Goal: Task Accomplishment & Management: Manage account settings

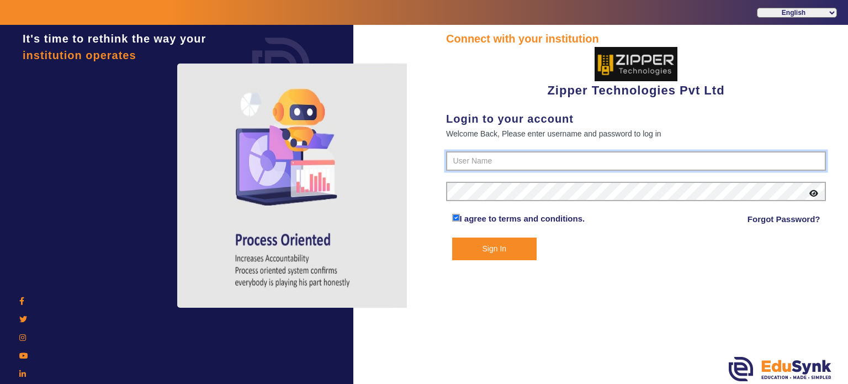
click at [450, 156] on input "text" at bounding box center [636, 161] width 380 height 20
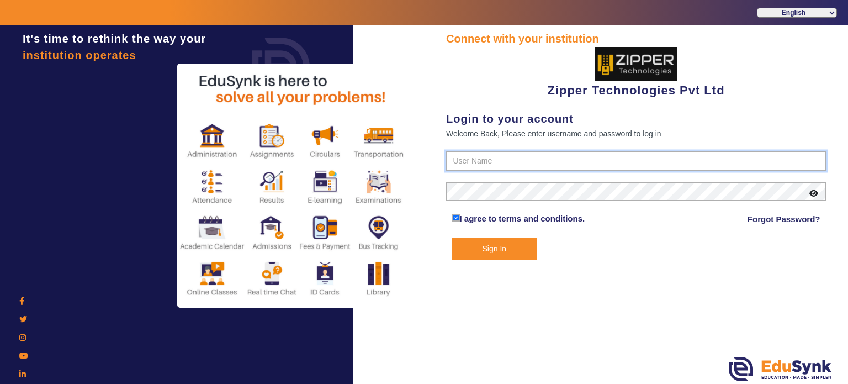
type input "1008790000"
click at [452, 237] on button "Sign In" at bounding box center [494, 248] width 85 height 23
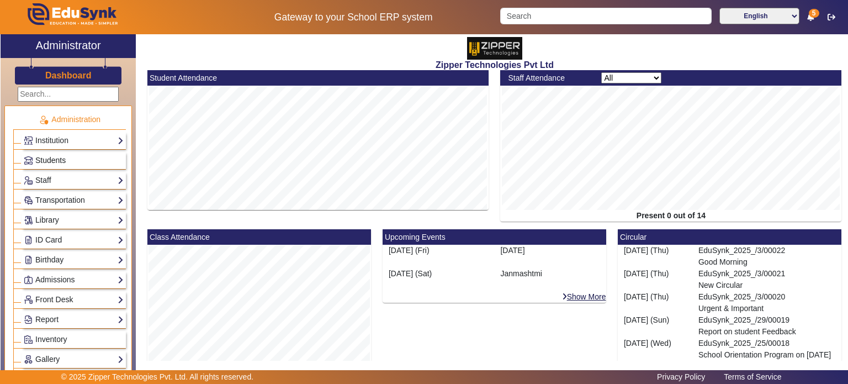
click at [73, 158] on link "Students" at bounding box center [74, 160] width 100 height 13
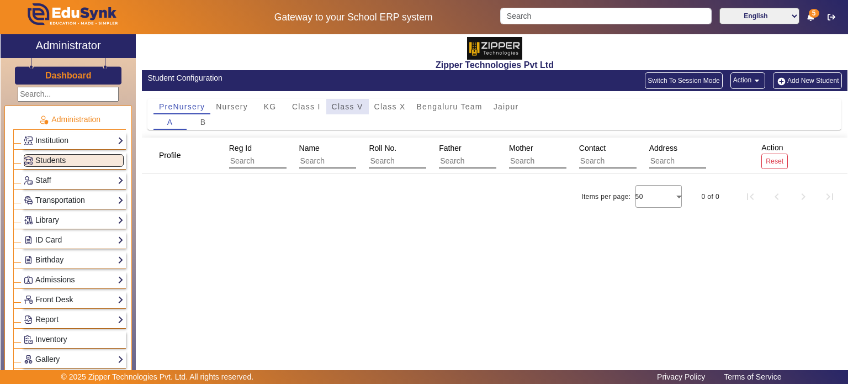
click at [358, 103] on span "Class V" at bounding box center [347, 107] width 31 height 8
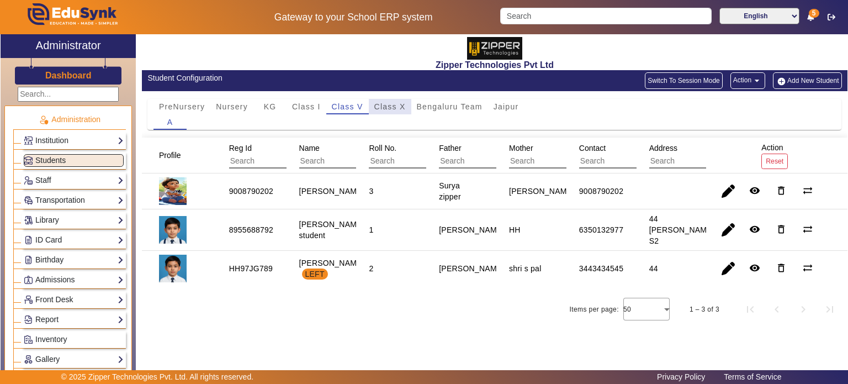
click at [390, 105] on span "Class X" at bounding box center [389, 107] width 31 height 8
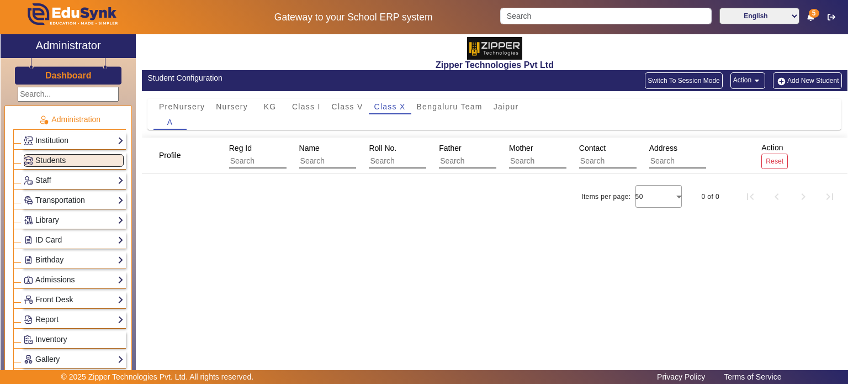
click at [87, 72] on div "Dashboard" at bounding box center [68, 71] width 135 height 26
click at [87, 72] on h3 "Dashboard" at bounding box center [68, 75] width 46 height 10
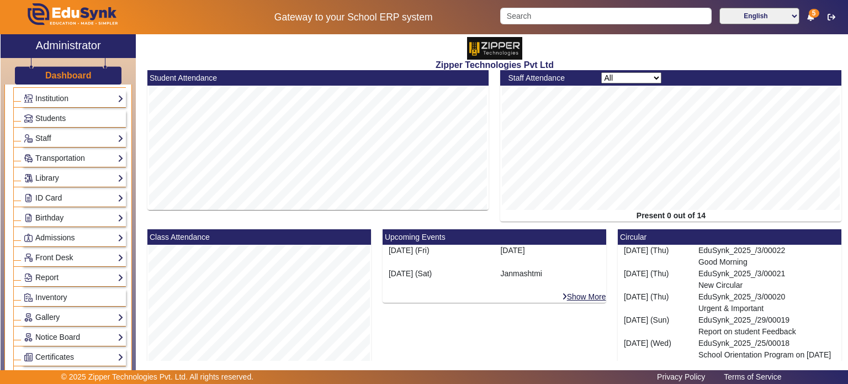
scroll to position [42, 0]
click at [78, 157] on link "Transportation" at bounding box center [74, 158] width 100 height 13
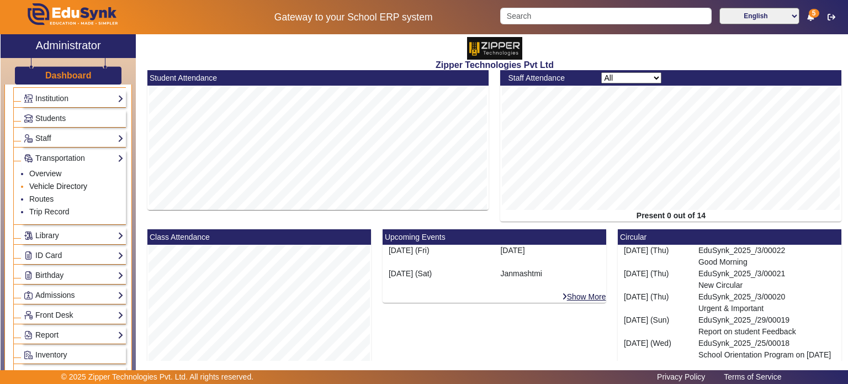
click at [61, 184] on link "Vehicle Directory" at bounding box center [58, 186] width 58 height 9
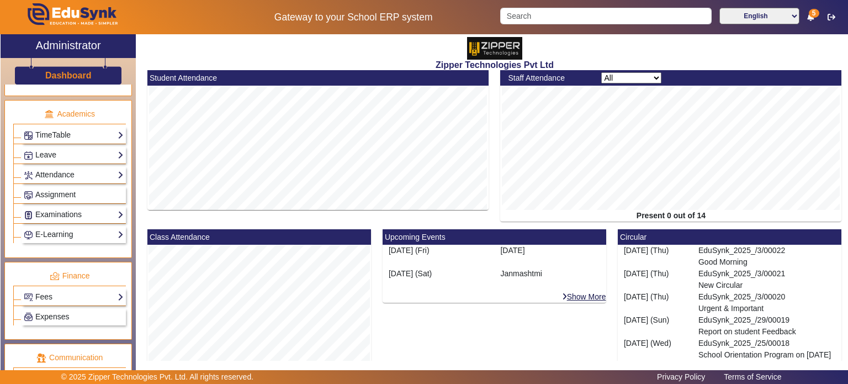
scroll to position [407, 0]
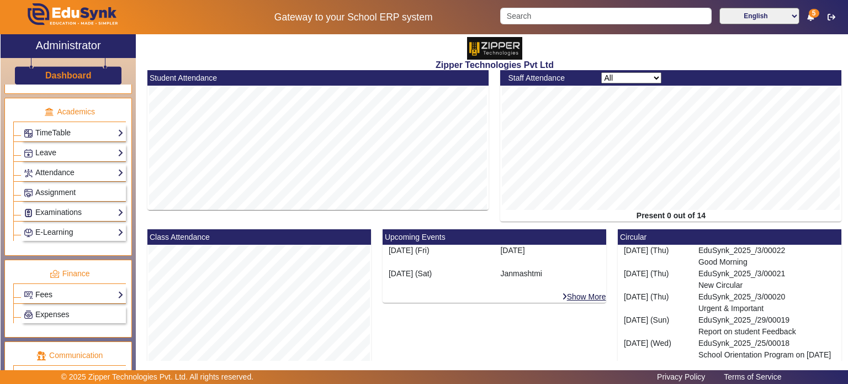
click at [75, 289] on link "Fees" at bounding box center [74, 294] width 100 height 13
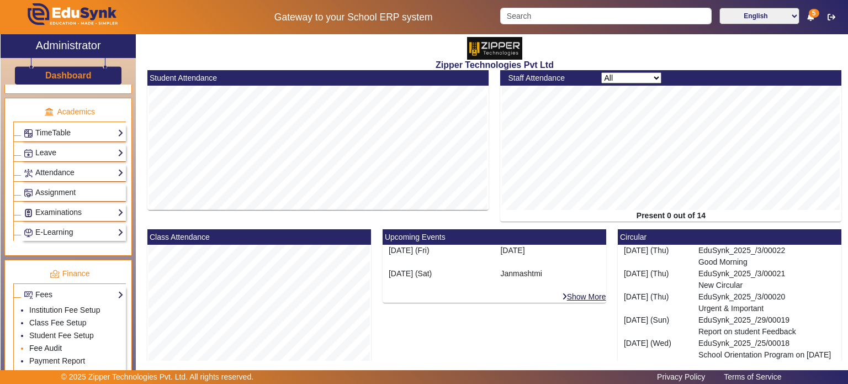
click at [58, 343] on link "Fee Audit" at bounding box center [45, 347] width 33 height 9
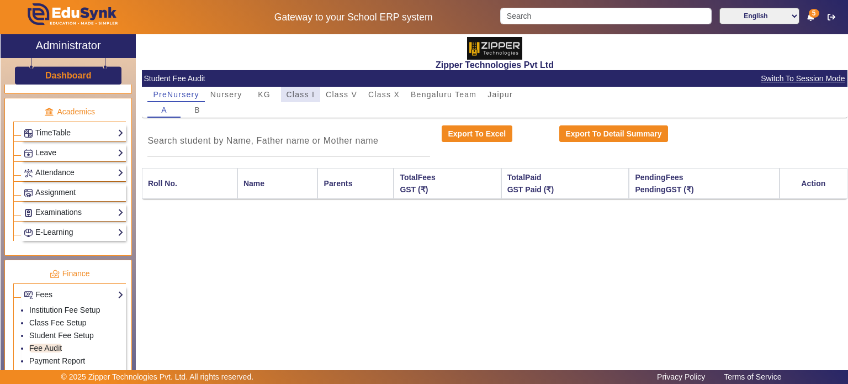
click at [318, 96] on div "Class I" at bounding box center [301, 94] width 40 height 15
click at [342, 97] on span "Class V" at bounding box center [341, 95] width 31 height 8
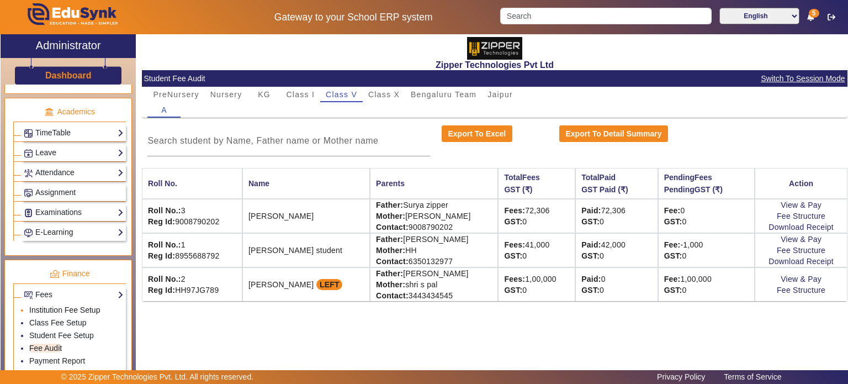
click at [85, 306] on link "Institution Fee Setup" at bounding box center [64, 309] width 71 height 9
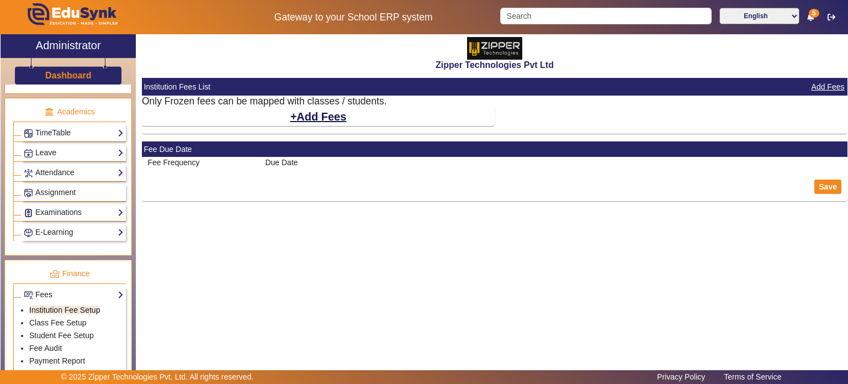
select select "5"
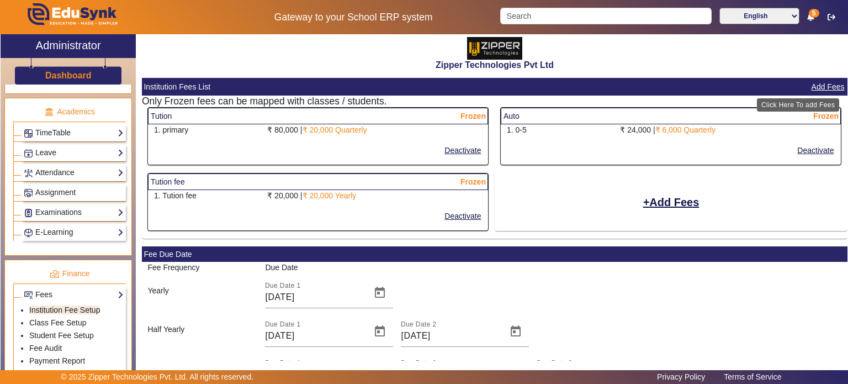
click at [821, 84] on button "Add Fees" at bounding box center [827, 87] width 35 height 14
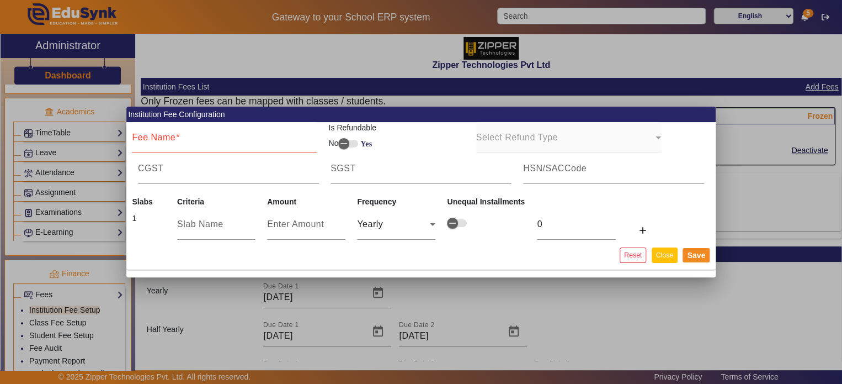
click at [655, 259] on button "Close" at bounding box center [665, 254] width 26 height 15
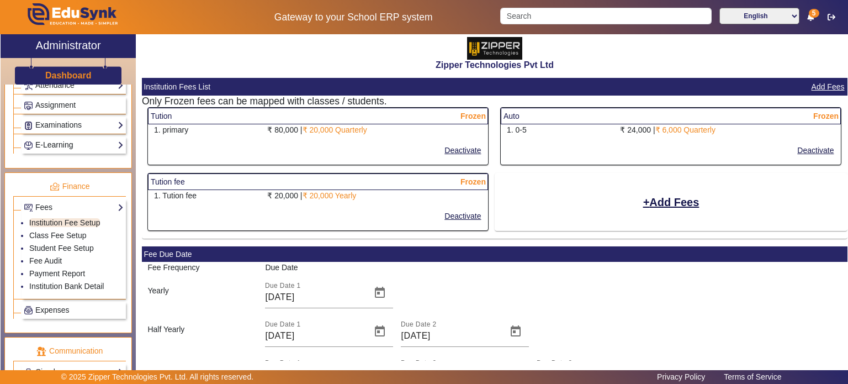
scroll to position [512, 0]
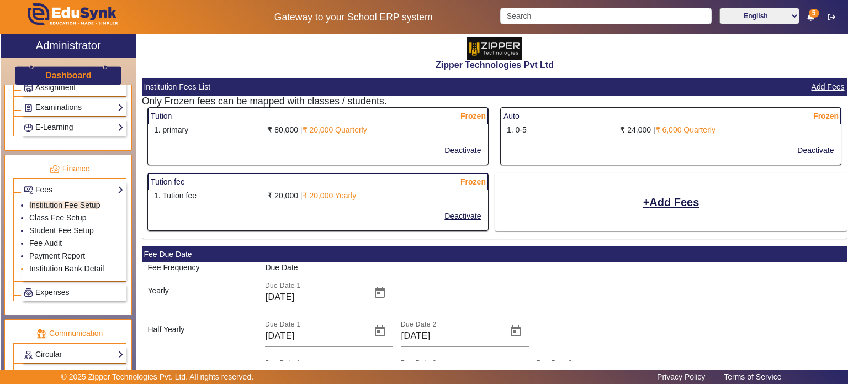
click at [77, 264] on link "Institution Bank Detail" at bounding box center [66, 268] width 75 height 9
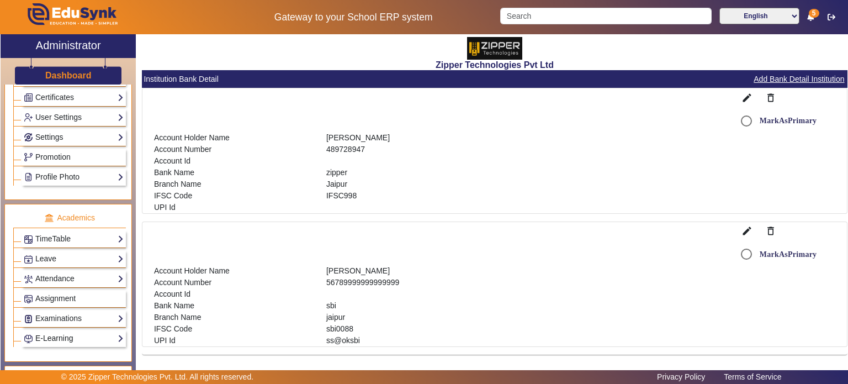
scroll to position [300, 0]
click at [77, 138] on link "Settings" at bounding box center [74, 138] width 100 height 13
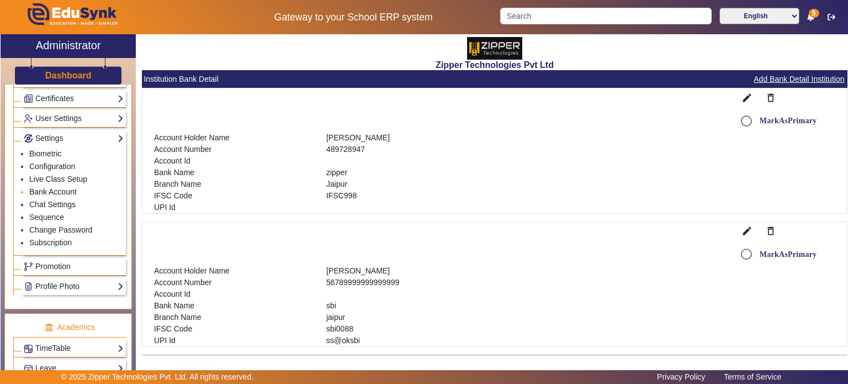
click at [57, 190] on link "Bank Account" at bounding box center [52, 191] width 47 height 9
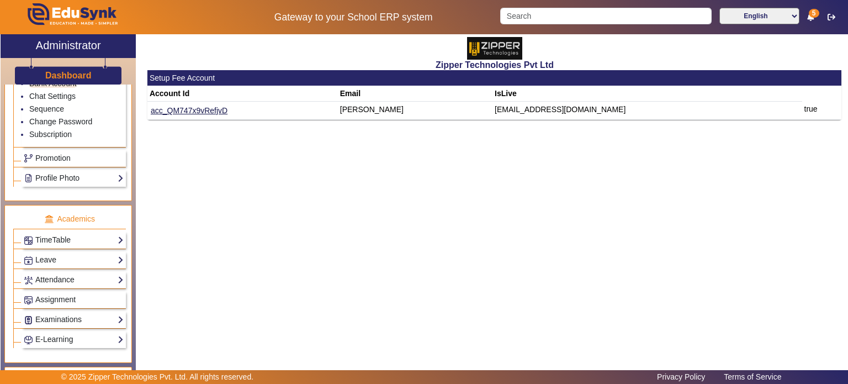
scroll to position [408, 0]
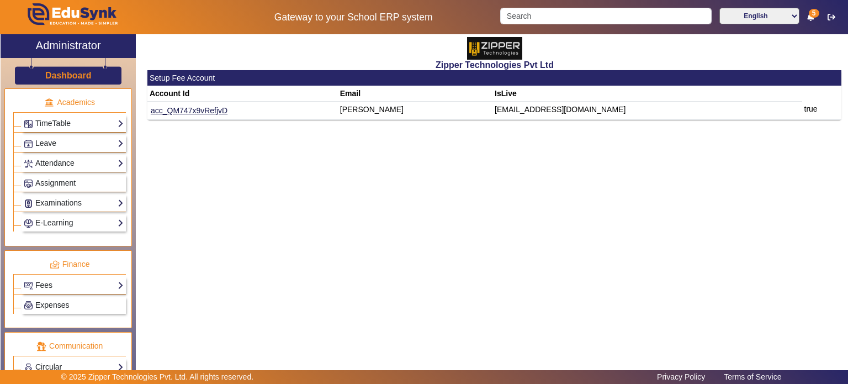
click at [82, 279] on link "Fees" at bounding box center [74, 285] width 100 height 13
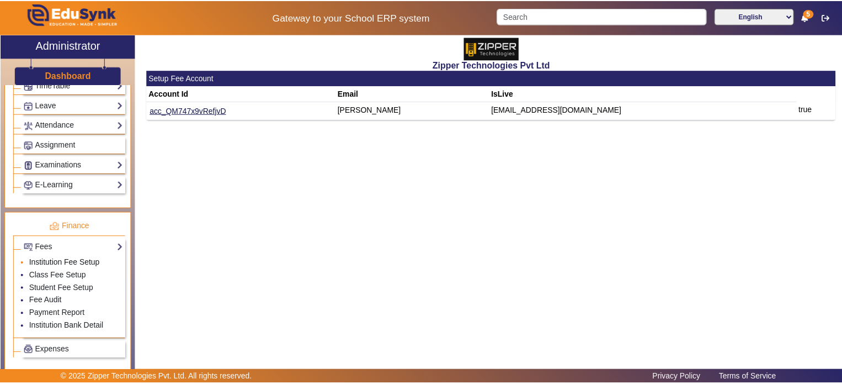
scroll to position [456, 0]
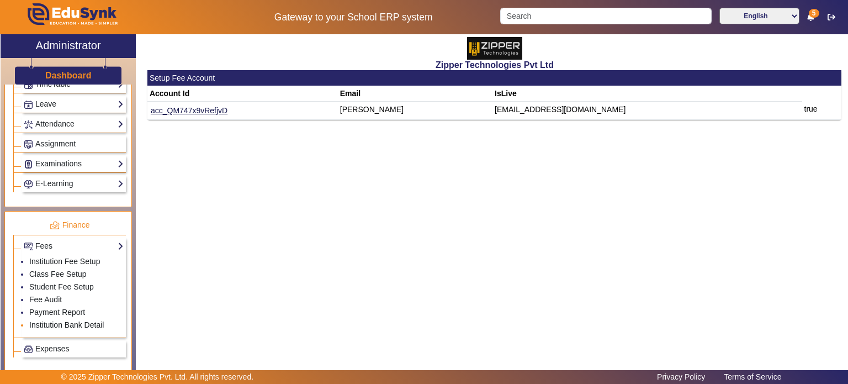
click at [57, 320] on link "Institution Bank Detail" at bounding box center [66, 324] width 75 height 9
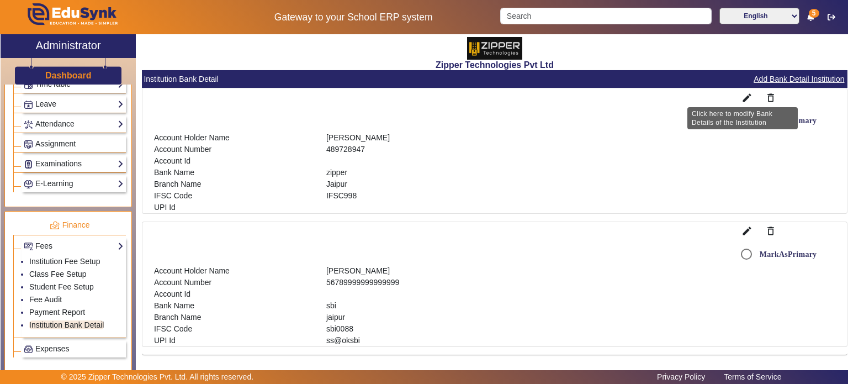
click at [741, 95] on mat-icon "edit" at bounding box center [746, 97] width 11 height 11
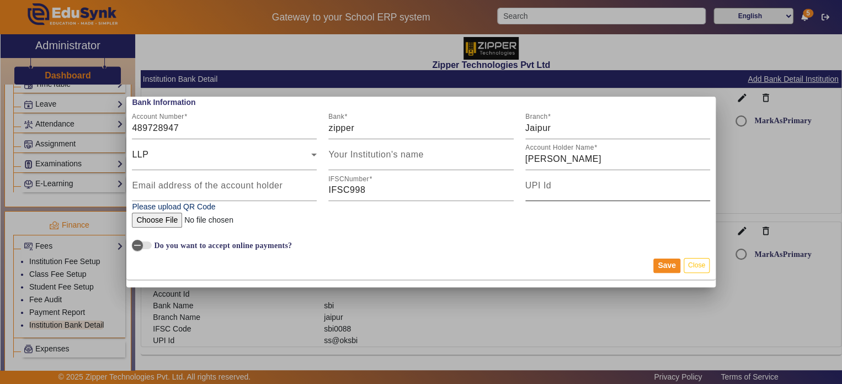
click at [569, 199] on div "UPI Id" at bounding box center [617, 185] width 185 height 31
click at [240, 129] on input "489728947" at bounding box center [224, 127] width 185 height 13
type input "672901413749"
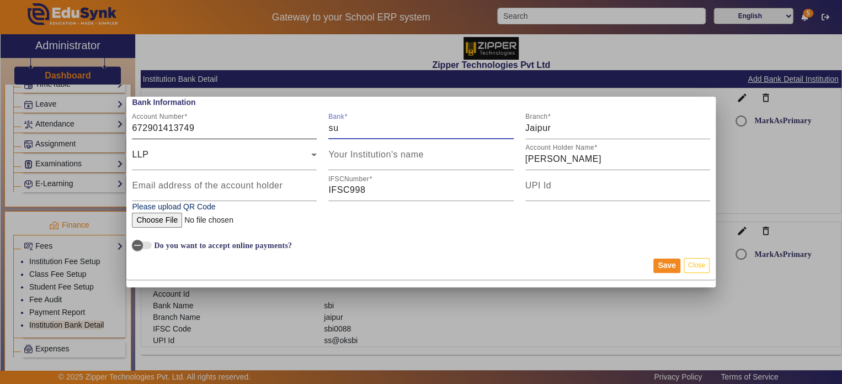
type input "s"
type input "Icici"
click at [221, 158] on div "LLP" at bounding box center [221, 154] width 179 height 13
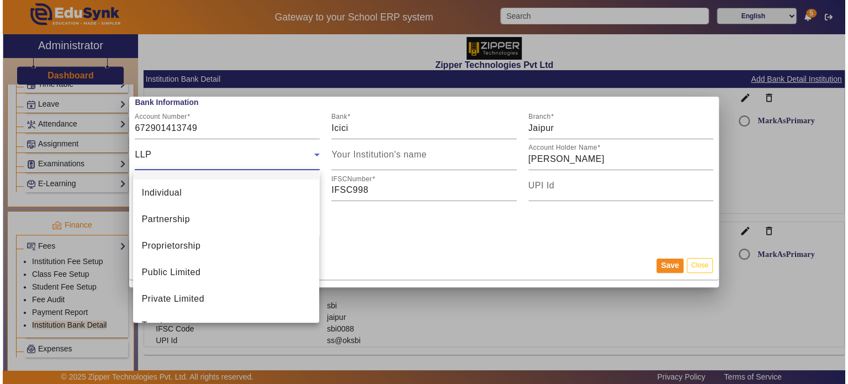
scroll to position [77, 0]
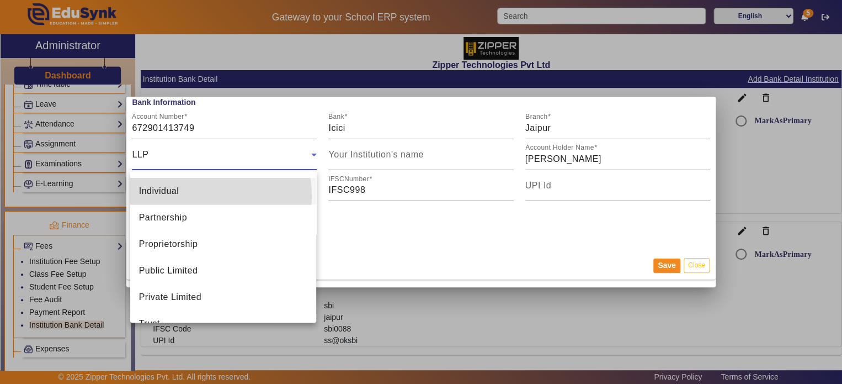
click at [203, 195] on mat-option "Individual" at bounding box center [223, 191] width 186 height 26
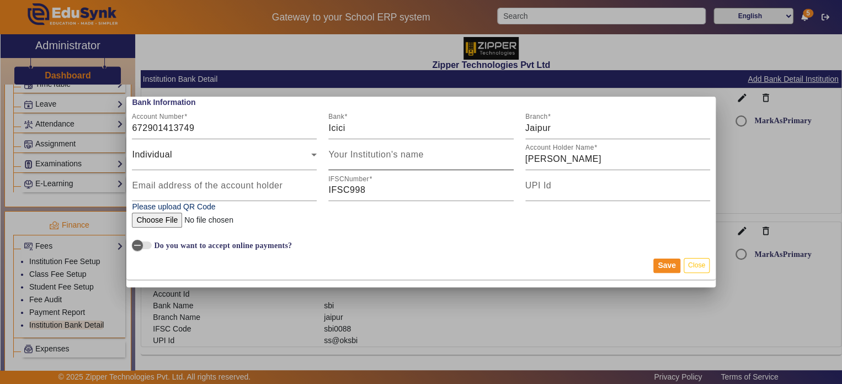
click at [355, 167] on div "Your Institution's name" at bounding box center [420, 154] width 185 height 31
type input "Suryakant"
type input "suryakant"
type input "ICIC0006729"
type input "s"
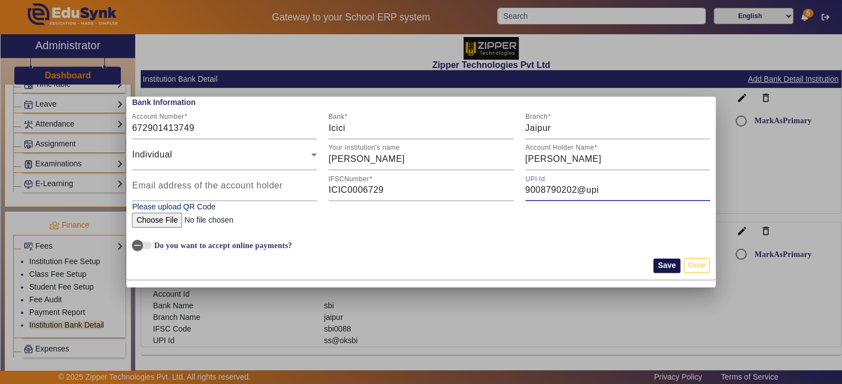
type input "9008790202@upi"
click at [660, 267] on button "Save" at bounding box center [666, 265] width 27 height 14
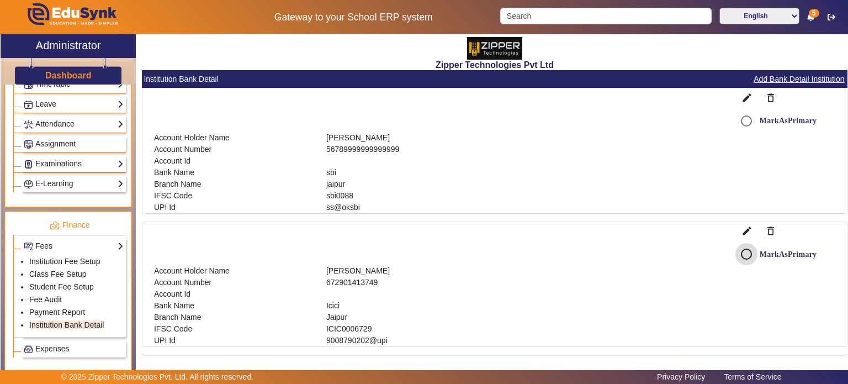
click at [738, 254] on input "MarkAsPrimary" at bounding box center [746, 254] width 22 height 22
radio input "true"
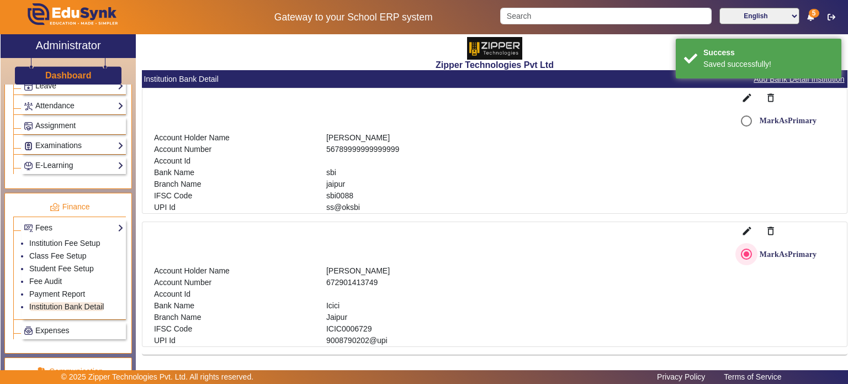
scroll to position [480, 0]
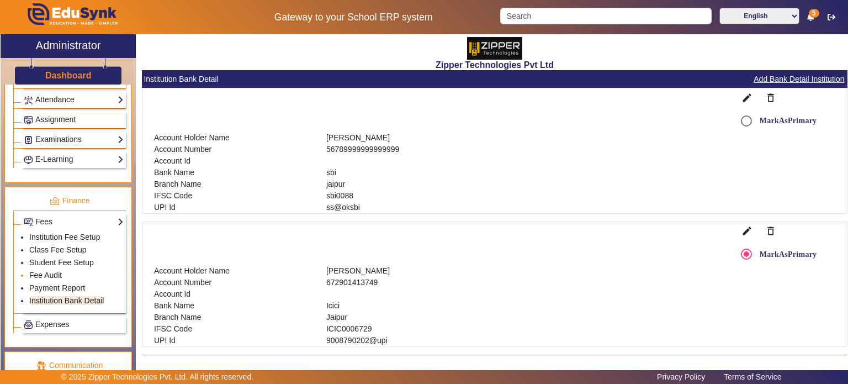
click at [57, 272] on link "Fee Audit" at bounding box center [45, 274] width 33 height 9
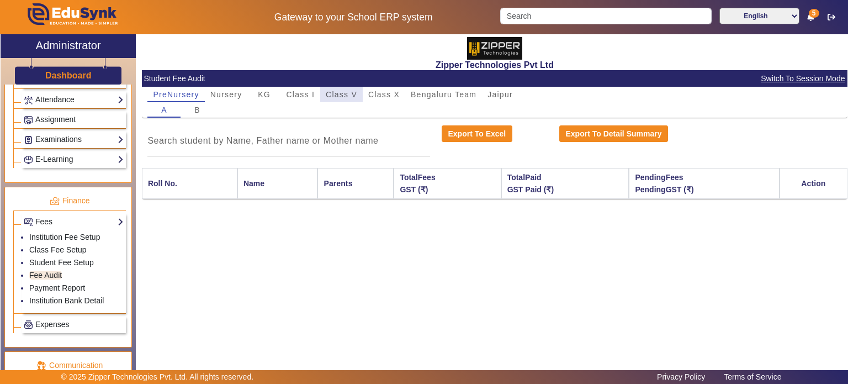
click at [340, 93] on span "Class V" at bounding box center [341, 95] width 31 height 8
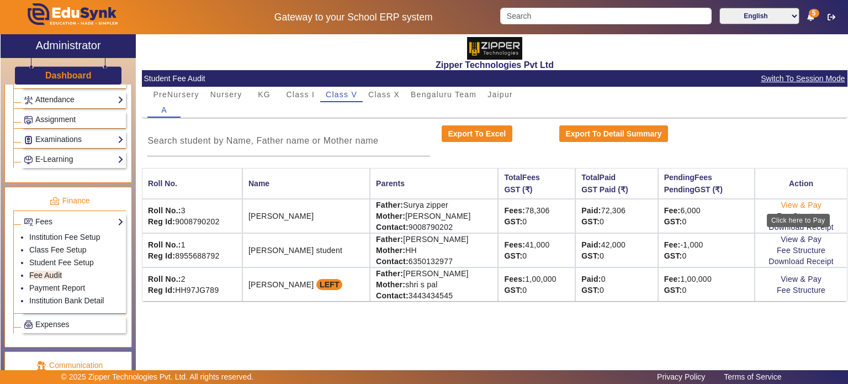
click at [795, 202] on link "View & Pay" at bounding box center [800, 204] width 41 height 9
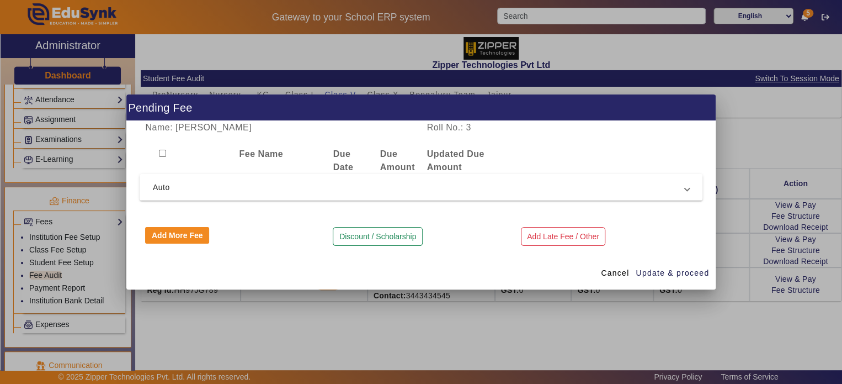
click at [632, 187] on span "Auto" at bounding box center [419, 186] width 532 height 13
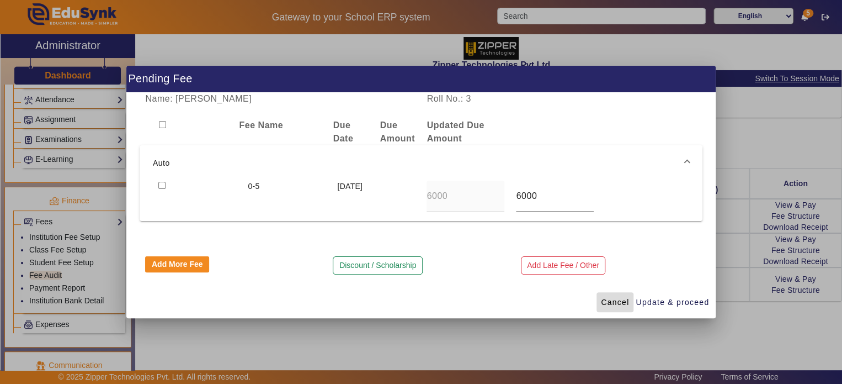
click at [625, 304] on span "Cancel" at bounding box center [615, 302] width 28 height 12
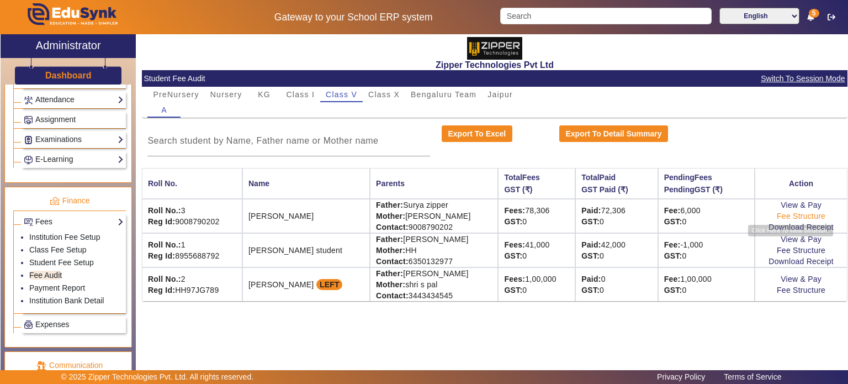
click at [784, 215] on link "Fee Structure" at bounding box center [800, 215] width 49 height 9
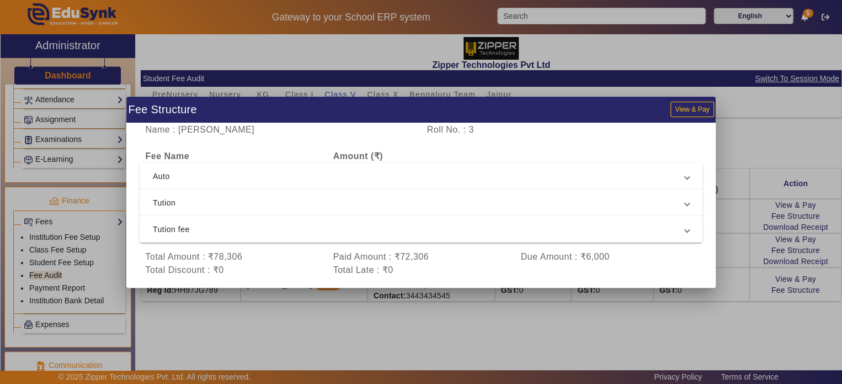
click at [373, 176] on span "Auto" at bounding box center [419, 175] width 532 height 13
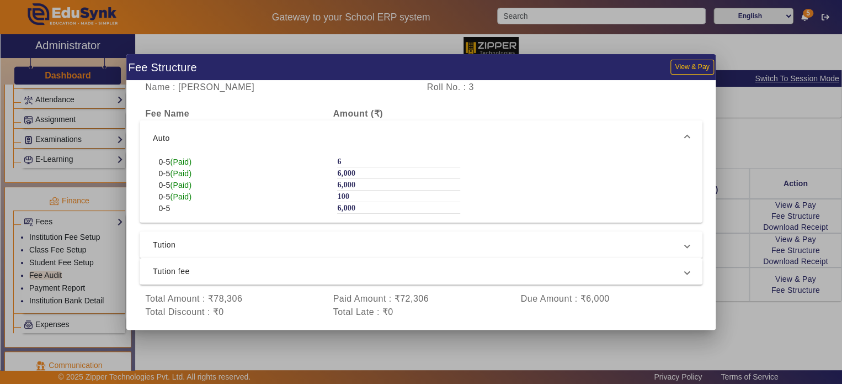
click at [370, 249] on span "Tution" at bounding box center [419, 244] width 532 height 13
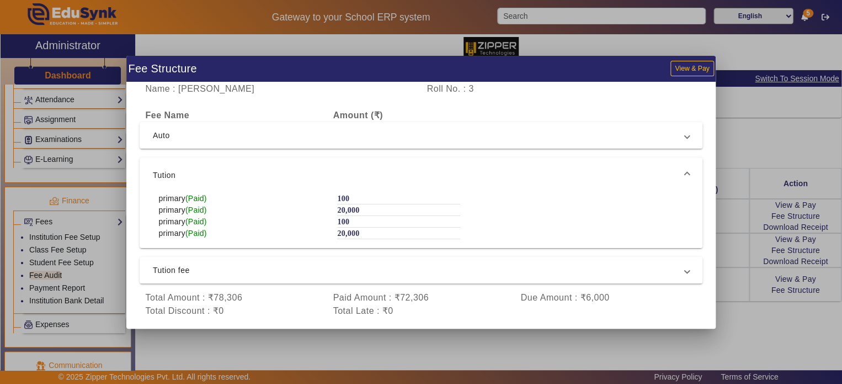
click at [364, 271] on span "Tution fee" at bounding box center [419, 269] width 532 height 13
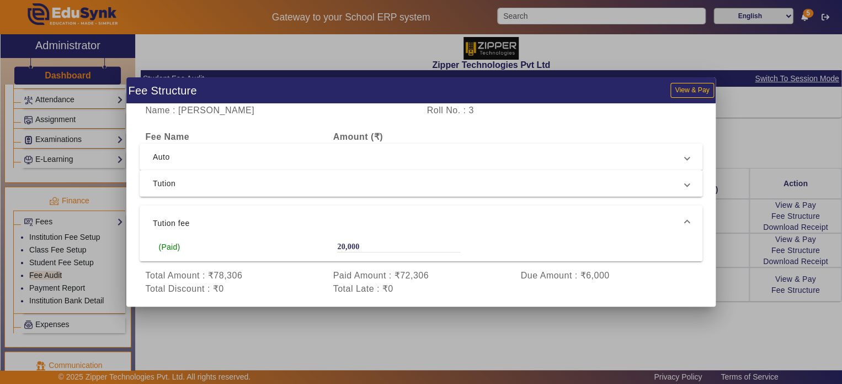
click at [767, 177] on div at bounding box center [421, 192] width 842 height 384
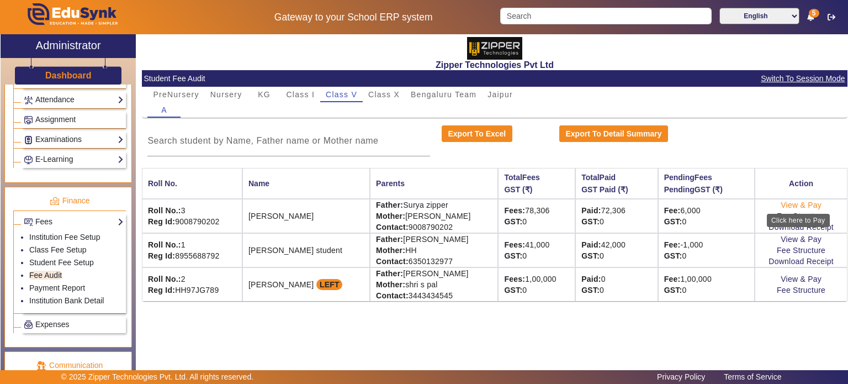
click at [785, 203] on link "View & Pay" at bounding box center [800, 204] width 41 height 9
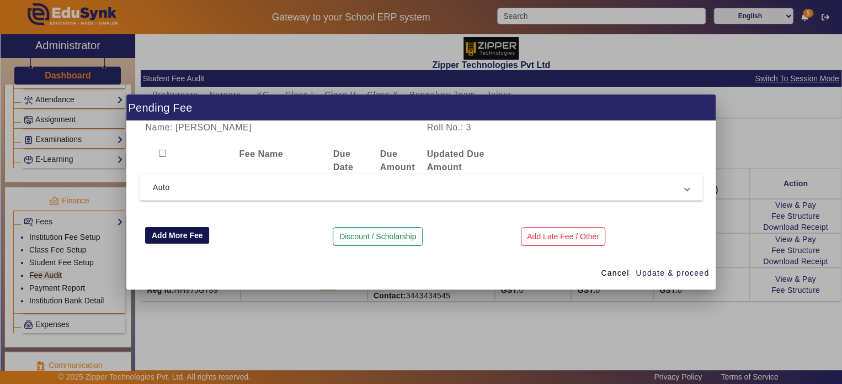
click at [195, 236] on button "Add More Fee" at bounding box center [177, 235] width 64 height 17
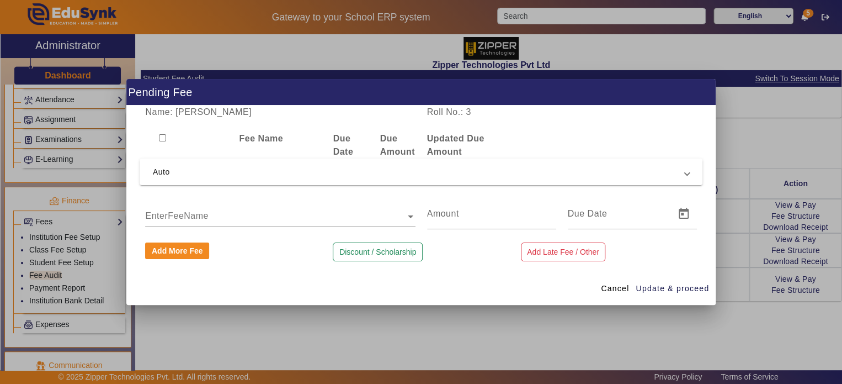
click at [227, 216] on input "text" at bounding box center [280, 216] width 270 height 13
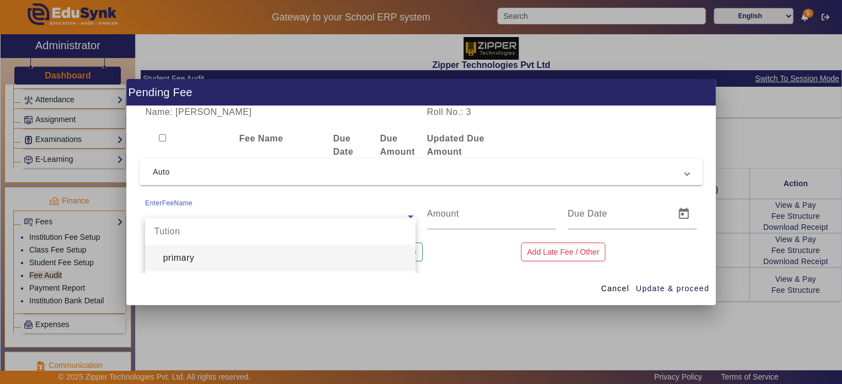
click at [266, 205] on div "EnterFeeName" at bounding box center [275, 205] width 260 height 15
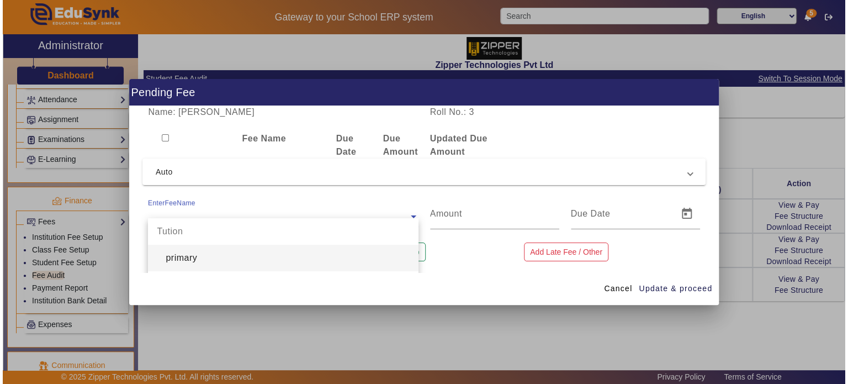
scroll to position [26, 0]
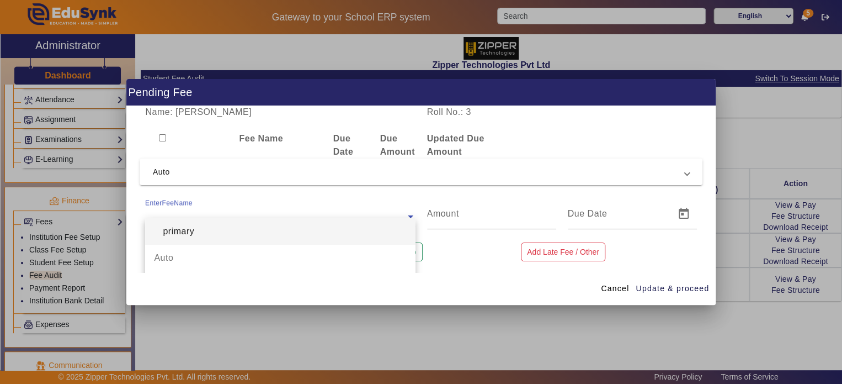
click at [276, 238] on div "primary" at bounding box center [280, 231] width 270 height 26
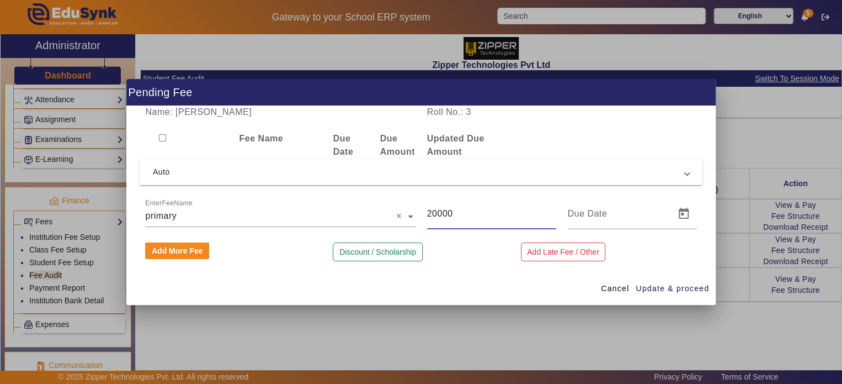
click at [442, 215] on input "20000" at bounding box center [491, 213] width 129 height 13
click at [445, 215] on input "200" at bounding box center [491, 213] width 129 height 13
type input "20"
click at [688, 215] on span "Open calendar" at bounding box center [684, 213] width 26 height 26
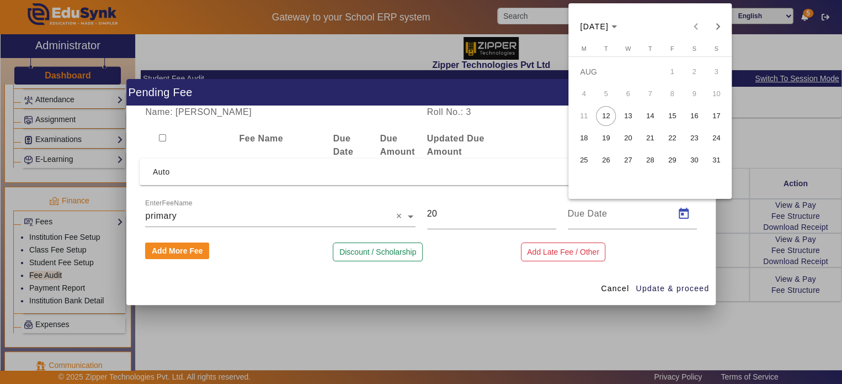
click at [626, 117] on span "13" at bounding box center [628, 116] width 20 height 20
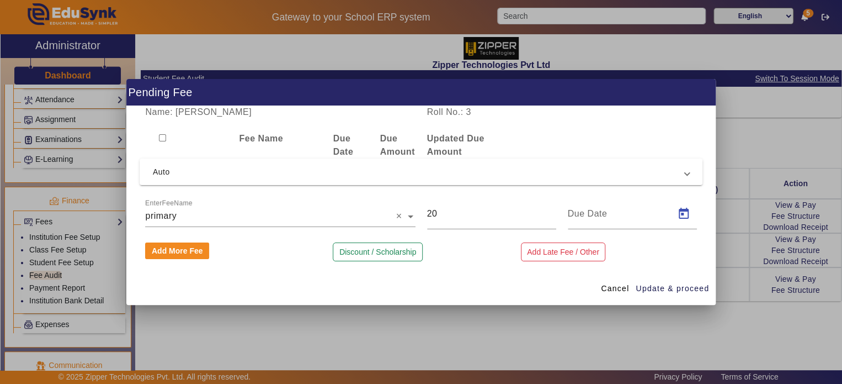
type input "13/08/2025"
click at [658, 288] on span "Update & proceed" at bounding box center [672, 289] width 73 height 12
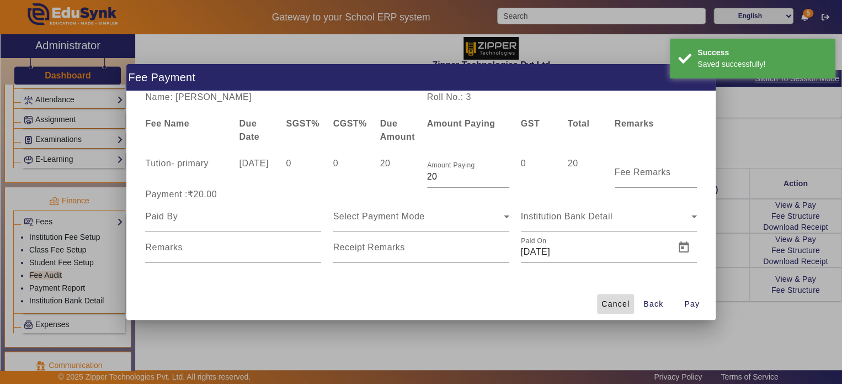
click at [620, 305] on span "Cancel" at bounding box center [616, 304] width 28 height 12
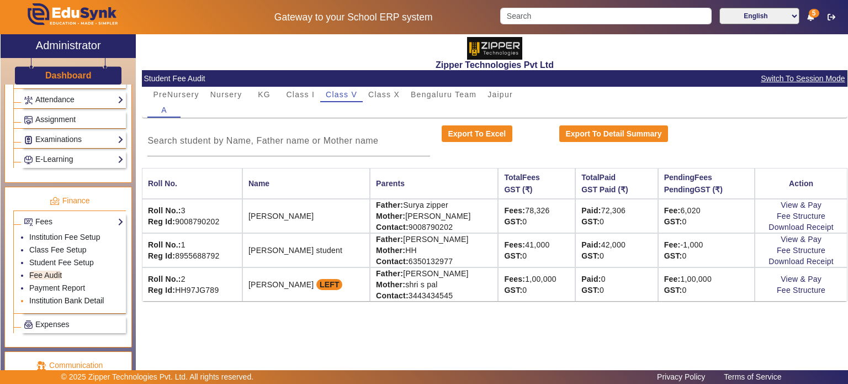
click at [71, 299] on link "Institution Bank Detail" at bounding box center [66, 300] width 75 height 9
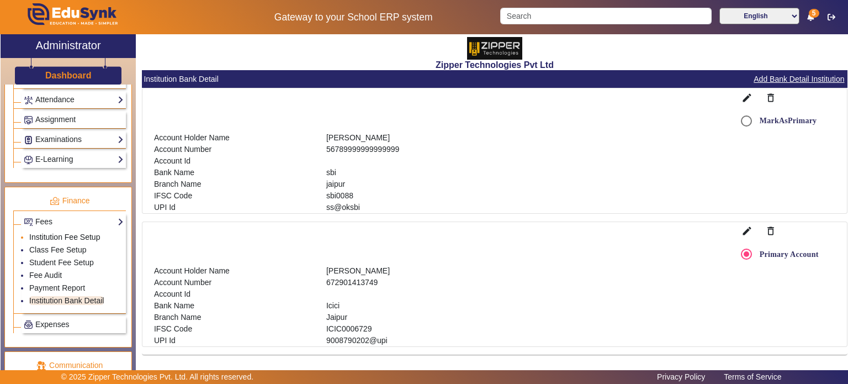
click at [81, 232] on link "Institution Fee Setup" at bounding box center [64, 236] width 71 height 9
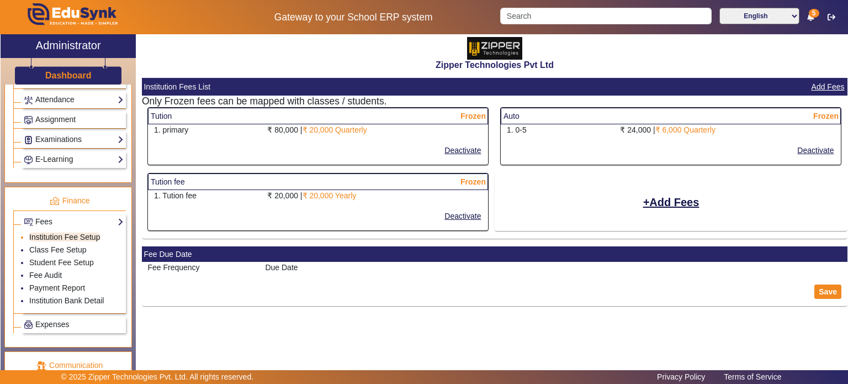
select select "5"
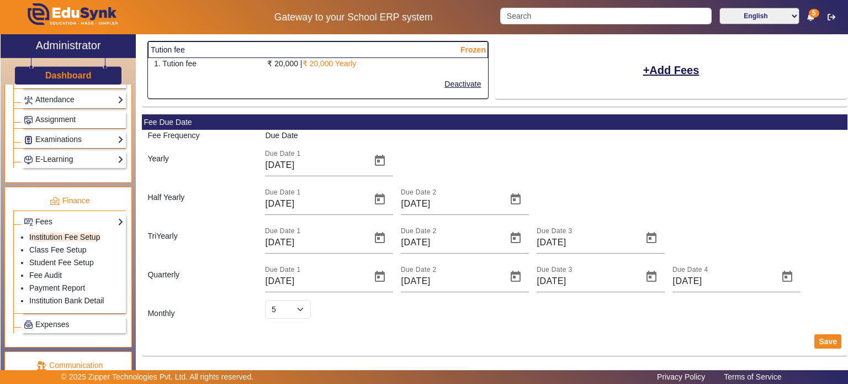
scroll to position [134, 0]
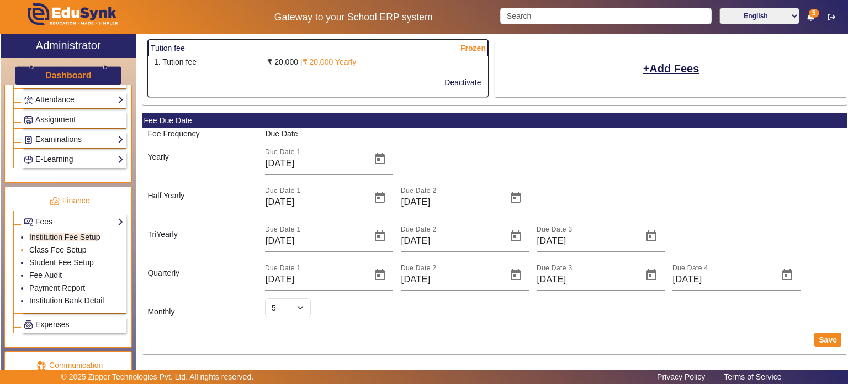
click at [77, 245] on link "Class Fee Setup" at bounding box center [57, 249] width 57 height 9
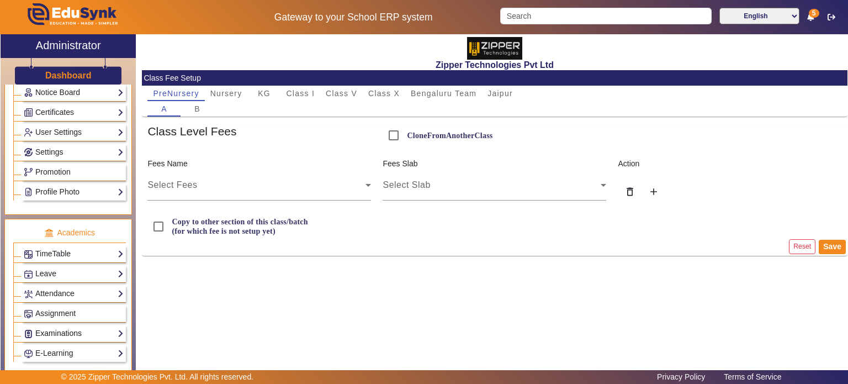
scroll to position [286, 0]
click at [82, 154] on link "Settings" at bounding box center [74, 152] width 100 height 13
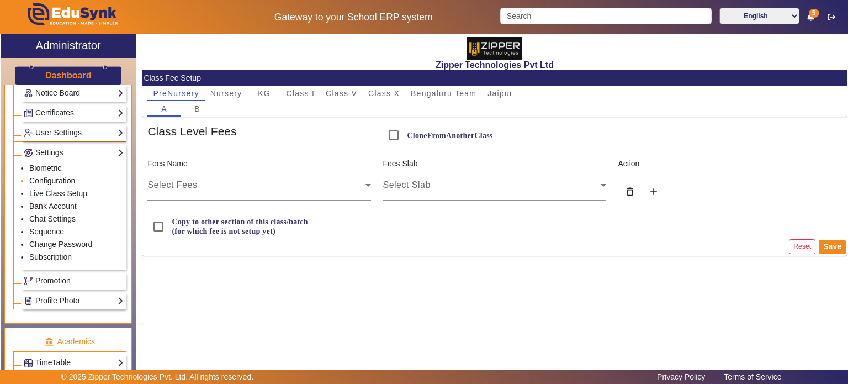
click at [60, 177] on link "Configuration" at bounding box center [52, 180] width 46 height 9
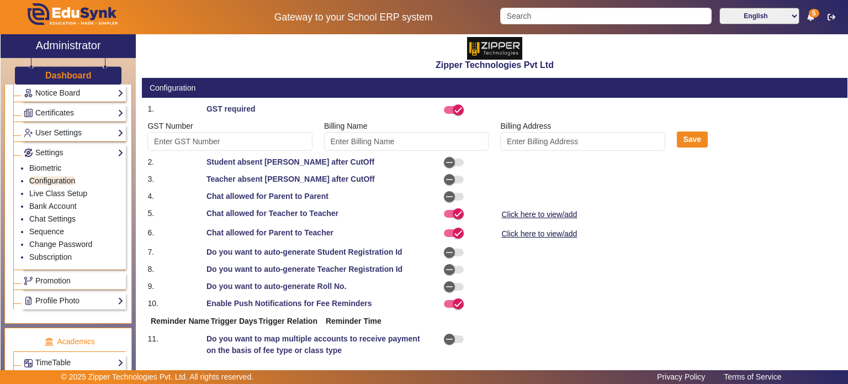
type input "Z3455"
type input "suryakant"
select select "BeforeDueDate"
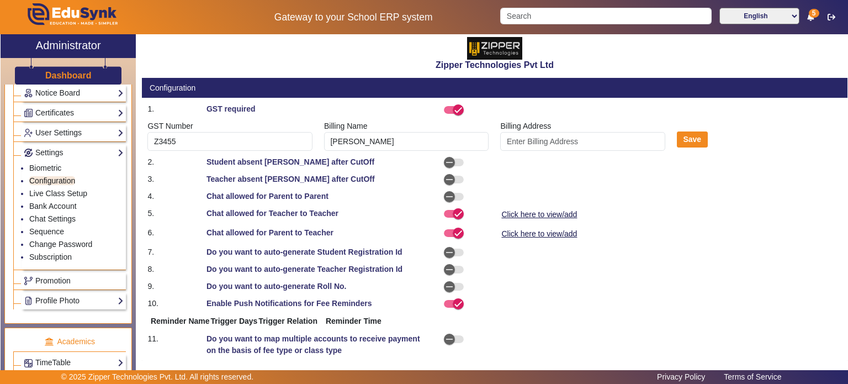
select select "OnDueDate"
select select "AfterDueDate"
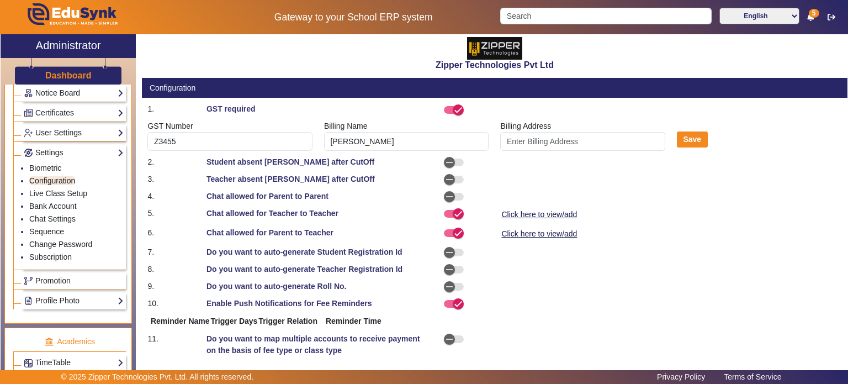
select select "AfterDueDate"
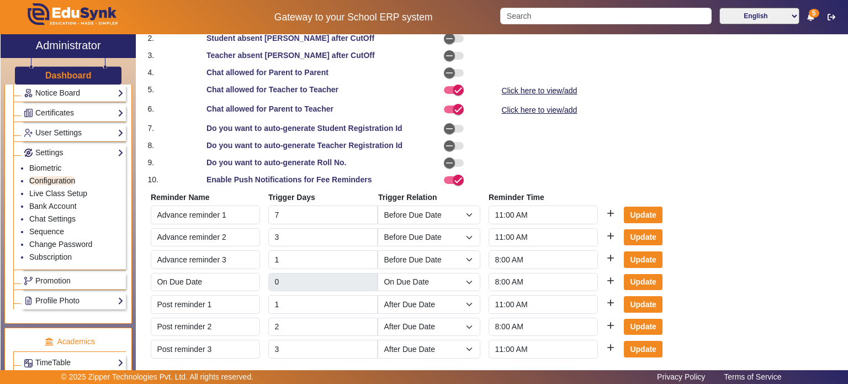
scroll to position [206, 0]
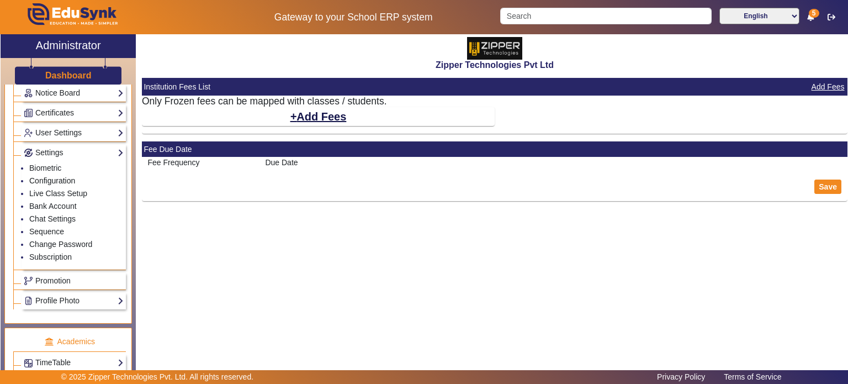
select select "5"
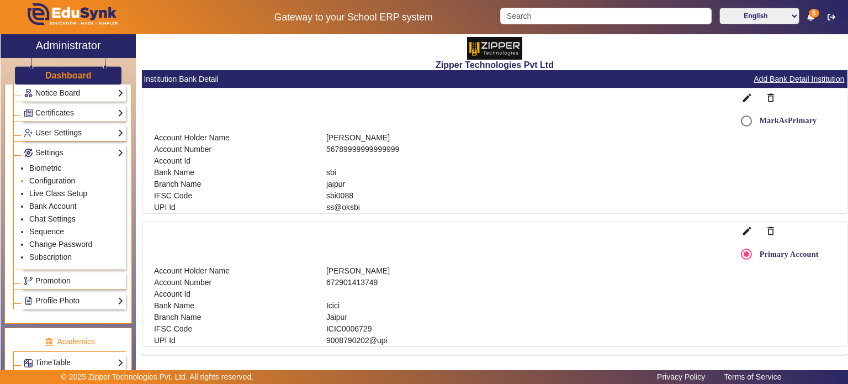
click at [59, 176] on link "Configuration" at bounding box center [52, 180] width 46 height 9
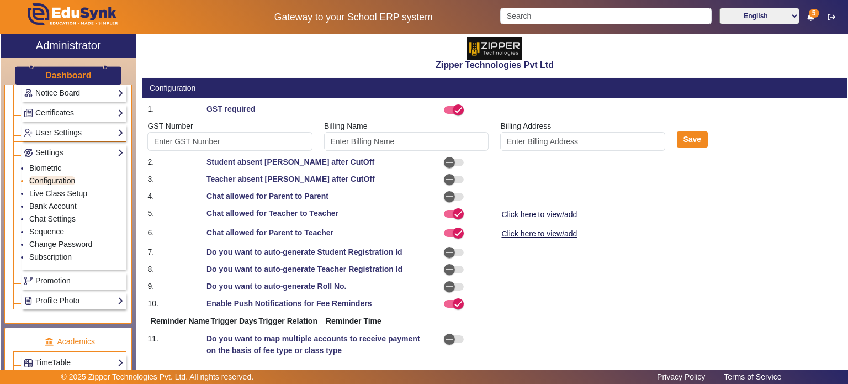
type input "Z3455"
type input "suryakant"
select select "BeforeDueDate"
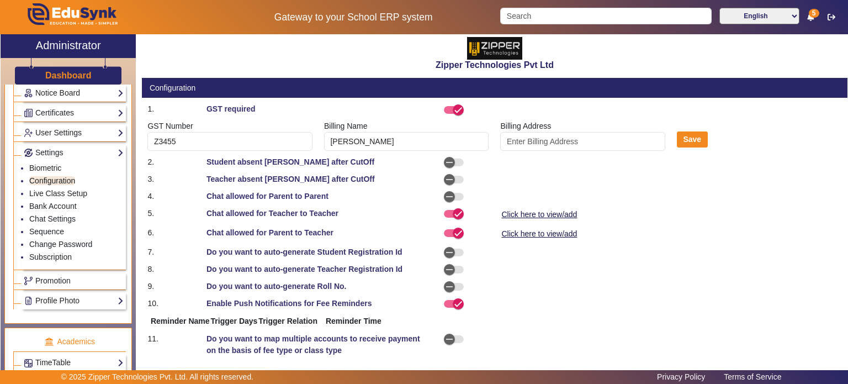
select select "OnDueDate"
select select "AfterDueDate"
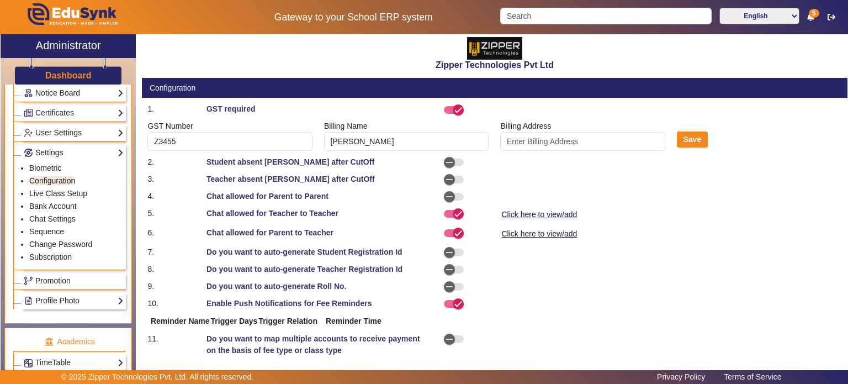
select select "AfterDueDate"
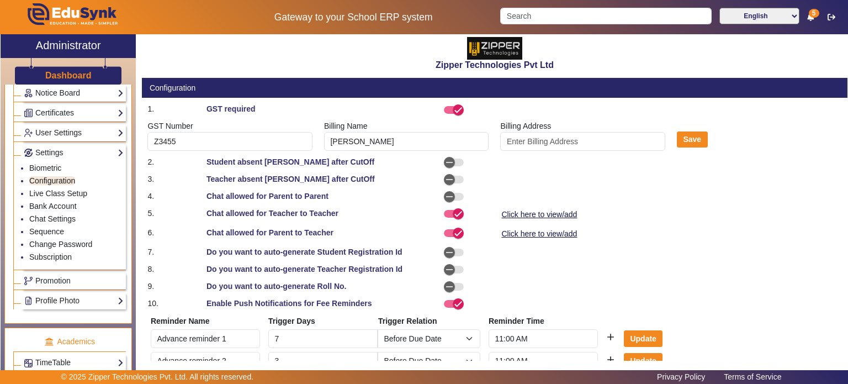
scroll to position [206, 0]
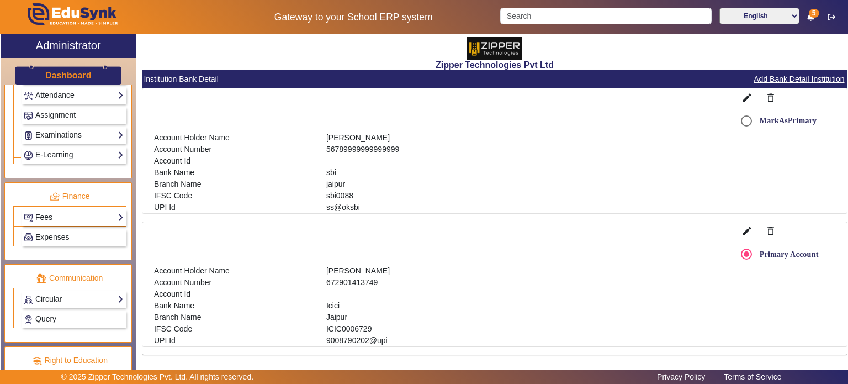
scroll to position [594, 0]
click at [73, 212] on link "Fees" at bounding box center [74, 216] width 100 height 13
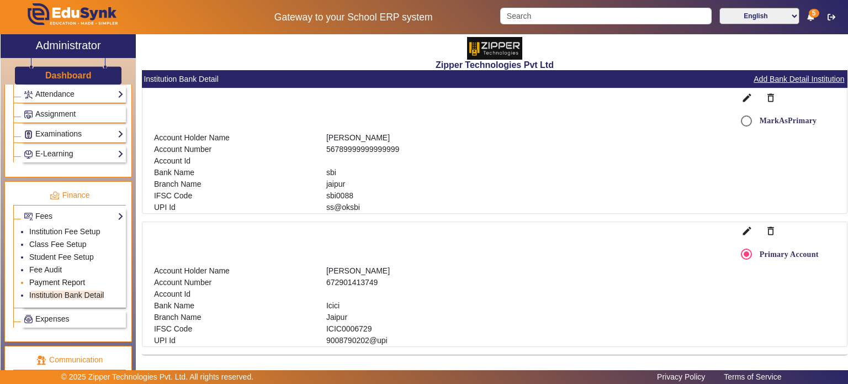
click at [57, 278] on link "Payment Report" at bounding box center [57, 282] width 56 height 9
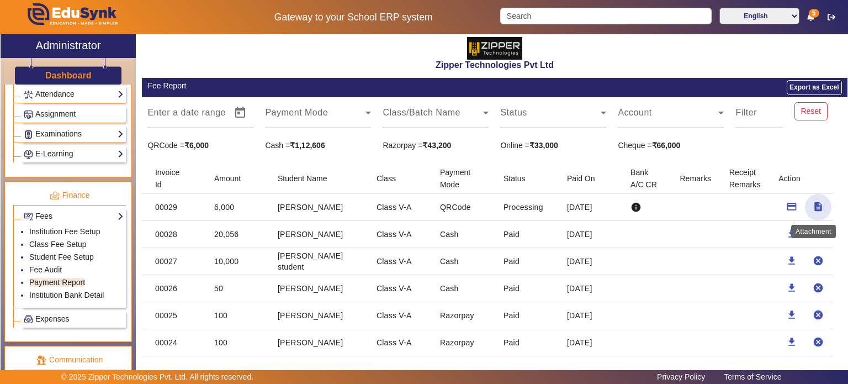
click at [812, 205] on mat-icon "description" at bounding box center [817, 206] width 11 height 11
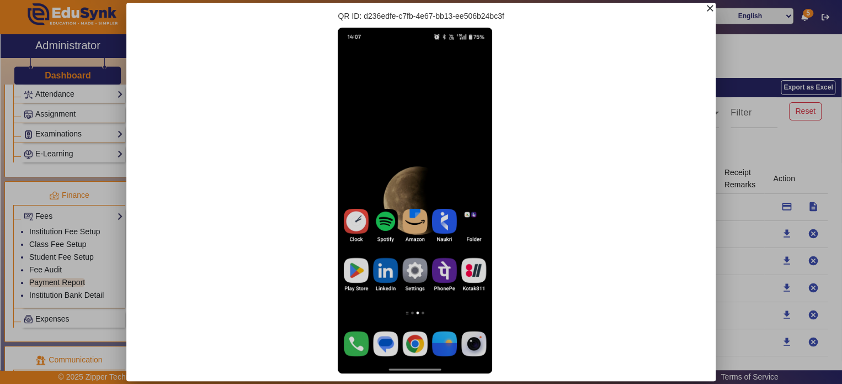
click at [713, 11] on mat-icon "close" at bounding box center [710, 8] width 11 height 11
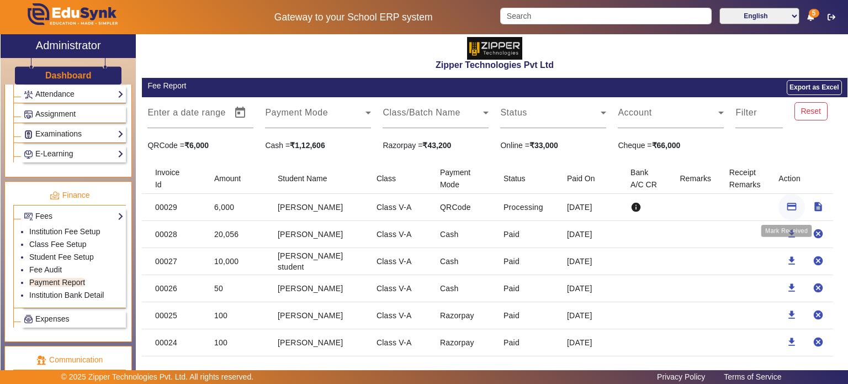
click at [787, 201] on mat-icon "payment" at bounding box center [791, 206] width 11 height 11
click at [786, 204] on mat-icon "download" at bounding box center [791, 206] width 11 height 11
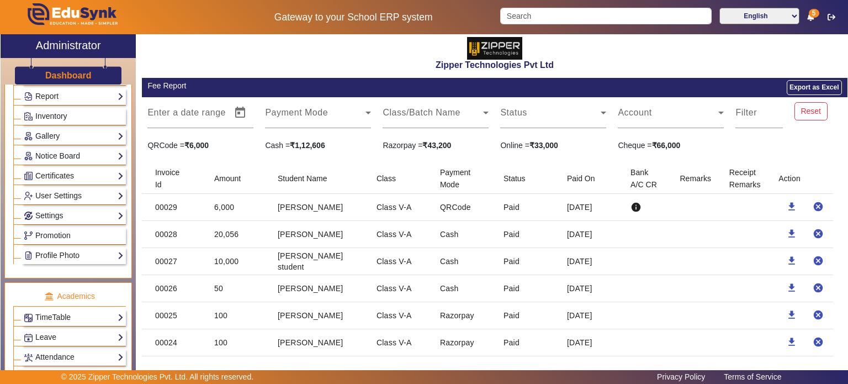
scroll to position [214, 0]
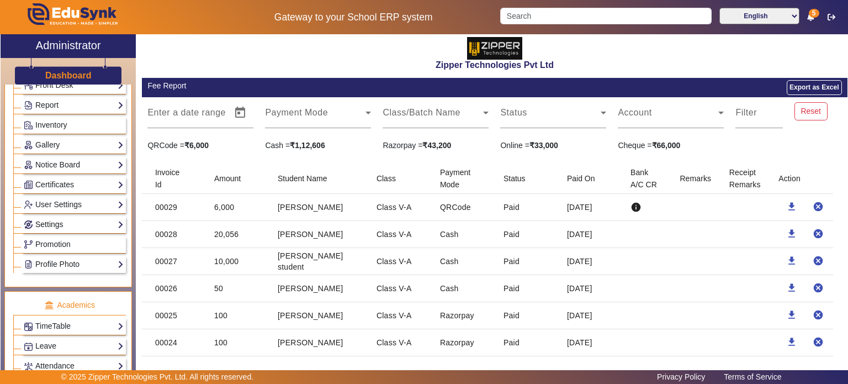
click at [68, 220] on link "Settings" at bounding box center [74, 224] width 100 height 13
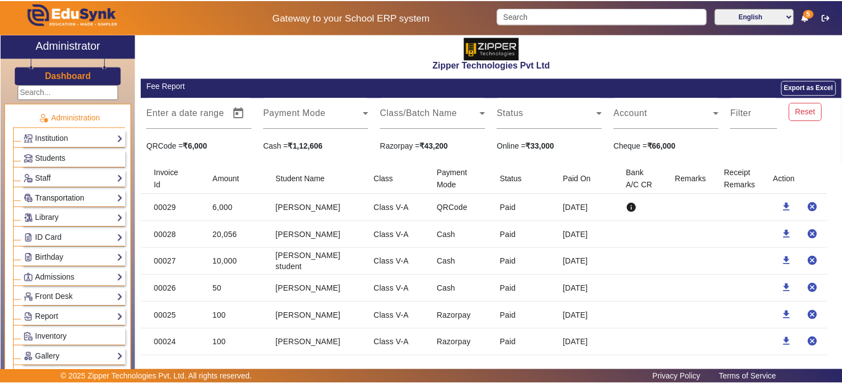
scroll to position [2, 0]
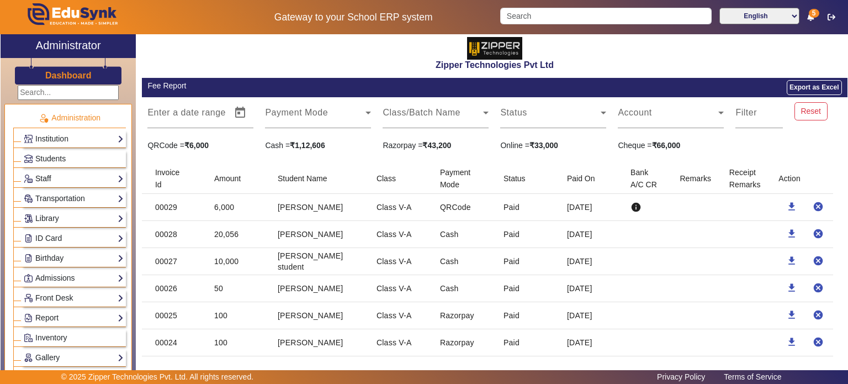
click at [67, 172] on link "Staff" at bounding box center [74, 178] width 100 height 13
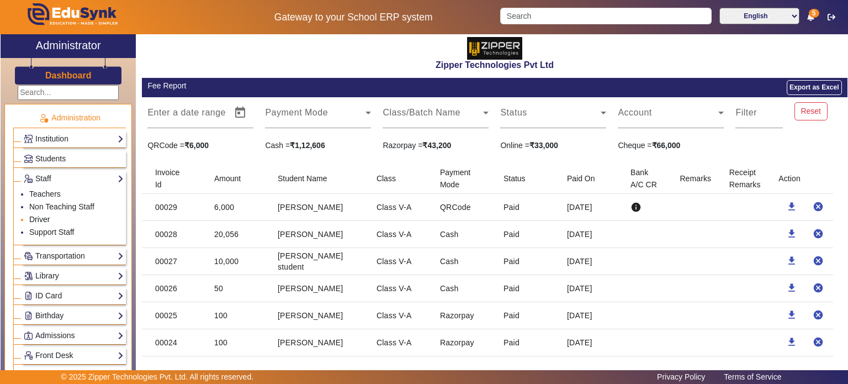
click at [45, 216] on link "Driver" at bounding box center [39, 219] width 20 height 9
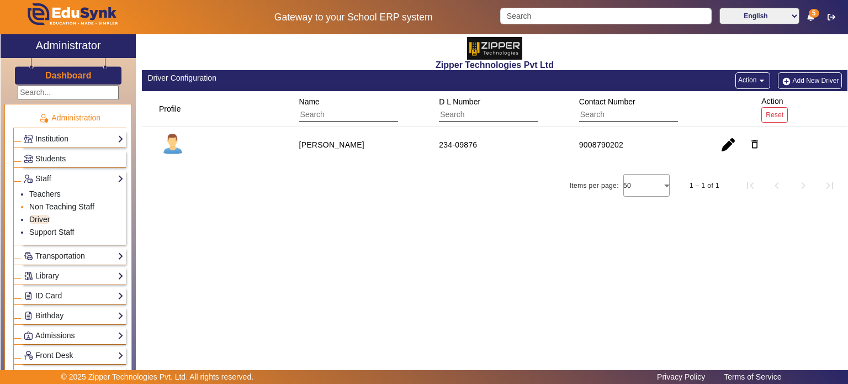
click at [61, 203] on link "Non Teaching Staff" at bounding box center [61, 206] width 65 height 9
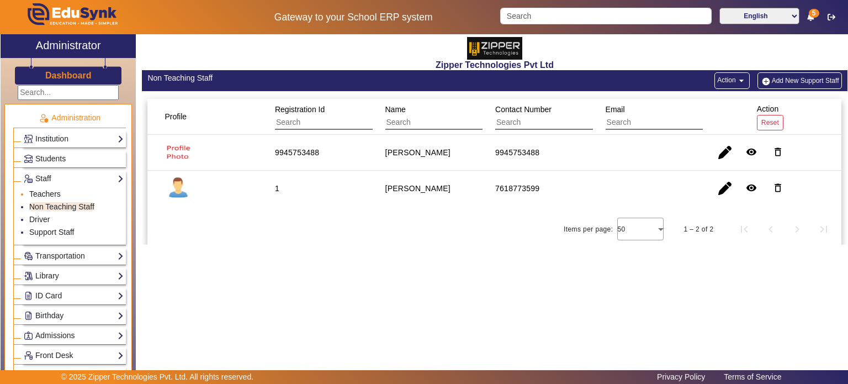
click at [56, 189] on link "Teachers" at bounding box center [44, 193] width 31 height 9
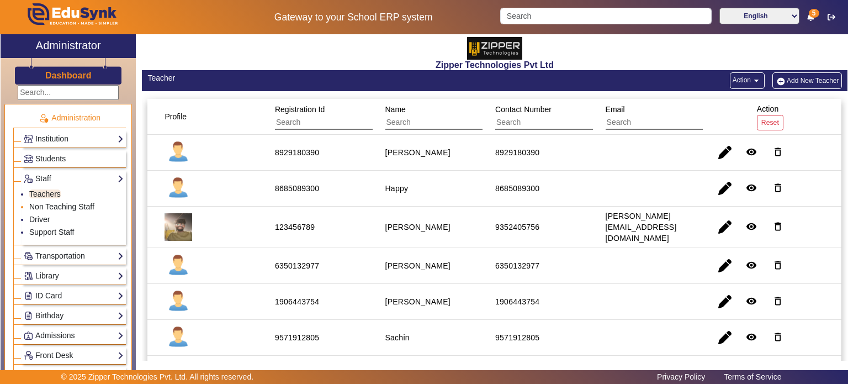
click at [61, 203] on link "Non Teaching Staff" at bounding box center [61, 206] width 65 height 9
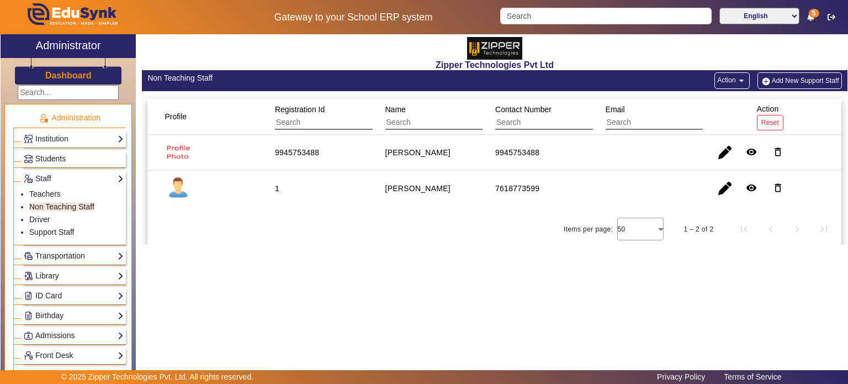
click at [795, 78] on button "Add New Support Staff" at bounding box center [799, 80] width 84 height 17
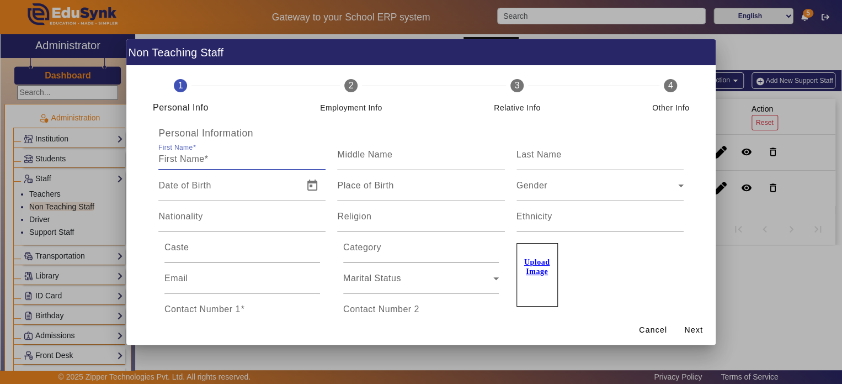
click at [266, 156] on input "First Name" at bounding box center [241, 158] width 167 height 13
type input "s"
type input "Ramesh"
click at [256, 308] on input "Contact Number 1" at bounding box center [242, 313] width 156 height 13
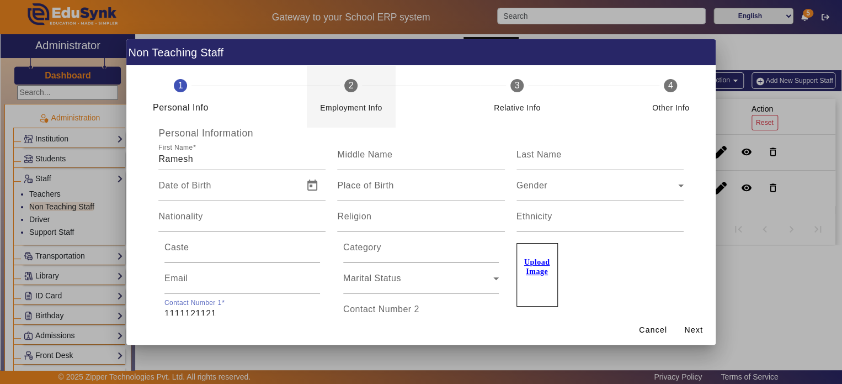
type input "1111121121"
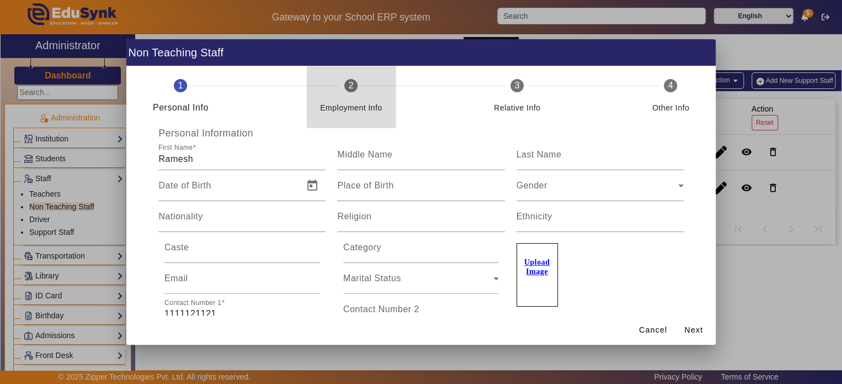
click at [360, 84] on mat-step-header "2 Employment Info" at bounding box center [351, 97] width 89 height 62
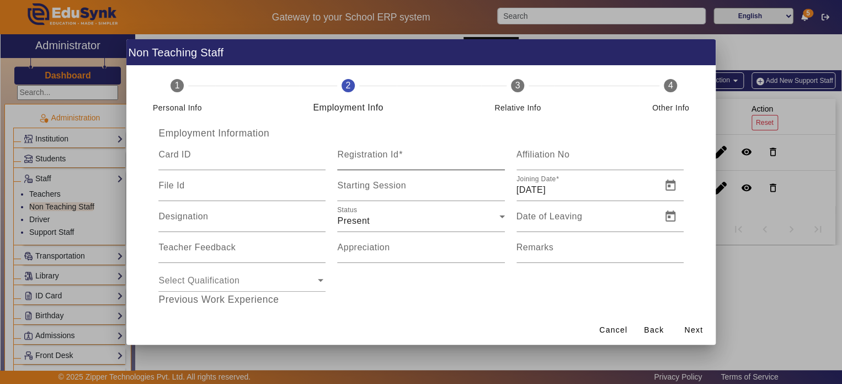
click at [392, 158] on mat-label "Registration Id" at bounding box center [367, 154] width 61 height 9
click at [392, 158] on input "Registration Id" at bounding box center [420, 158] width 167 height 13
paste input "1111121121"
type input "1111121121"
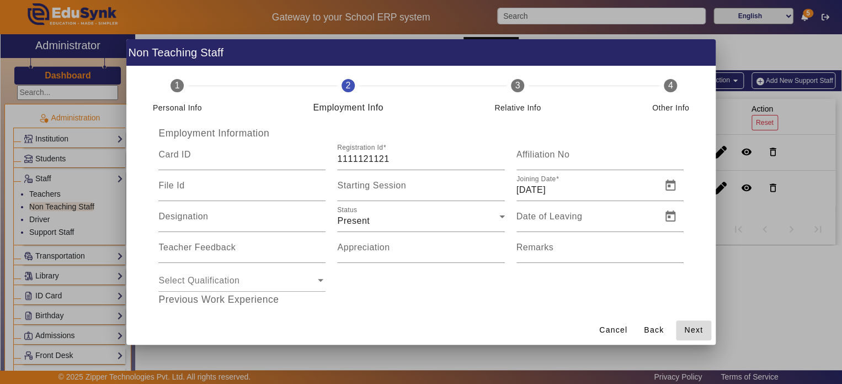
click at [690, 330] on span "Next" at bounding box center [693, 330] width 19 height 12
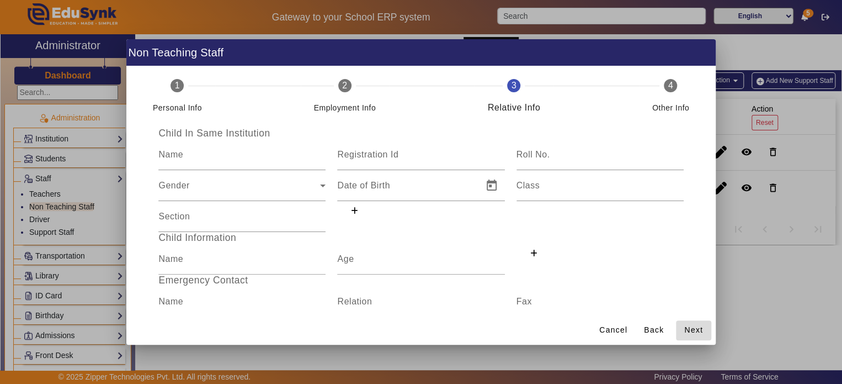
click at [690, 330] on span "Next" at bounding box center [693, 330] width 19 height 12
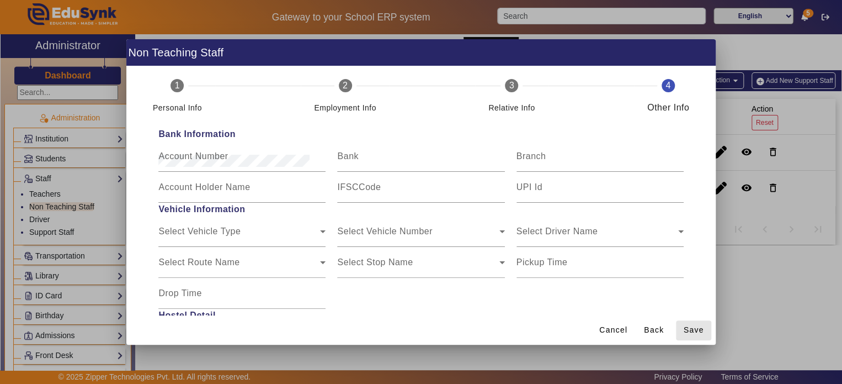
click at [690, 330] on span "Save" at bounding box center [694, 330] width 20 height 12
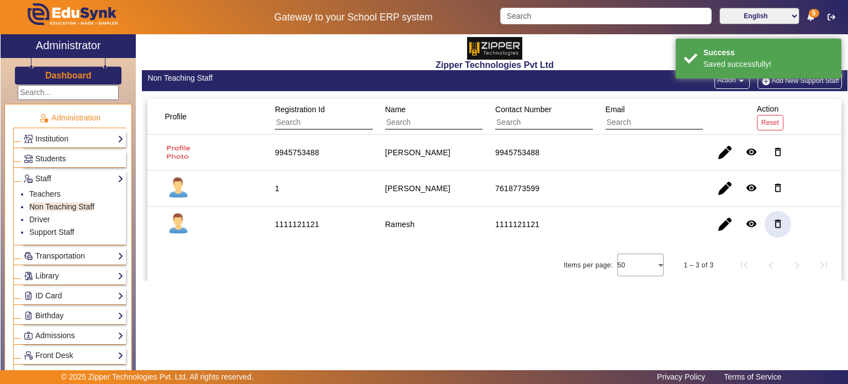
click at [780, 222] on mat-icon "delete_outline" at bounding box center [777, 223] width 11 height 11
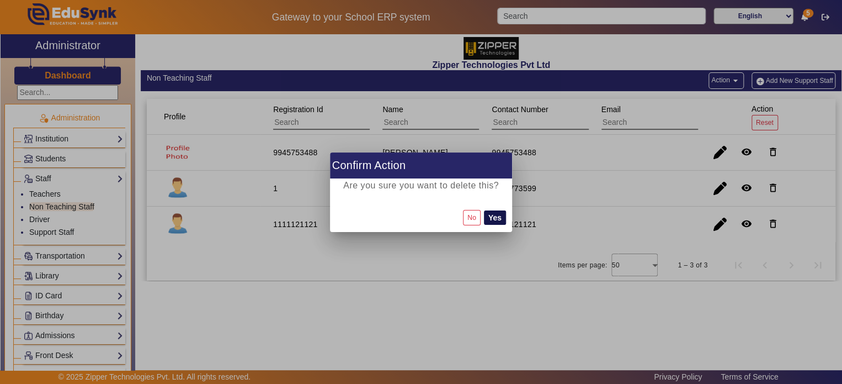
click at [501, 214] on button "Yes" at bounding box center [495, 217] width 22 height 14
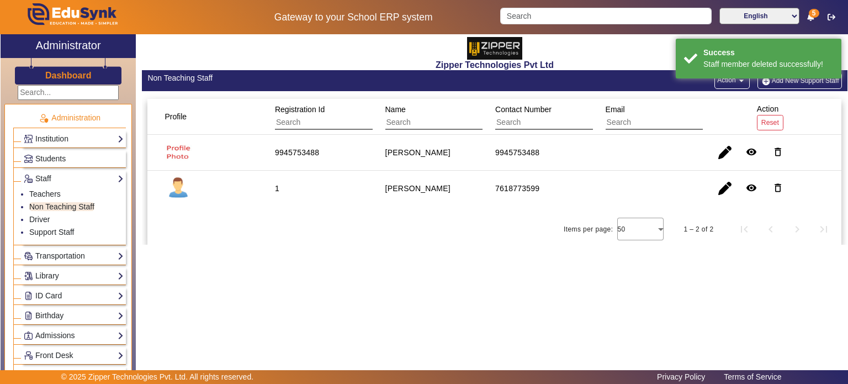
click at [783, 90] on div "Non Teaching Staff Action arrow_drop_down Add New Support Staff" at bounding box center [494, 80] width 705 height 21
click at [786, 87] on button "Add New Support Staff" at bounding box center [799, 80] width 84 height 17
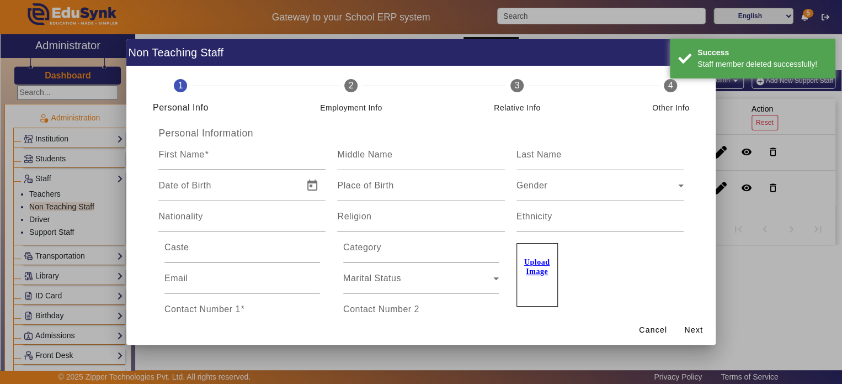
click at [257, 152] on div "First Name" at bounding box center [241, 154] width 167 height 31
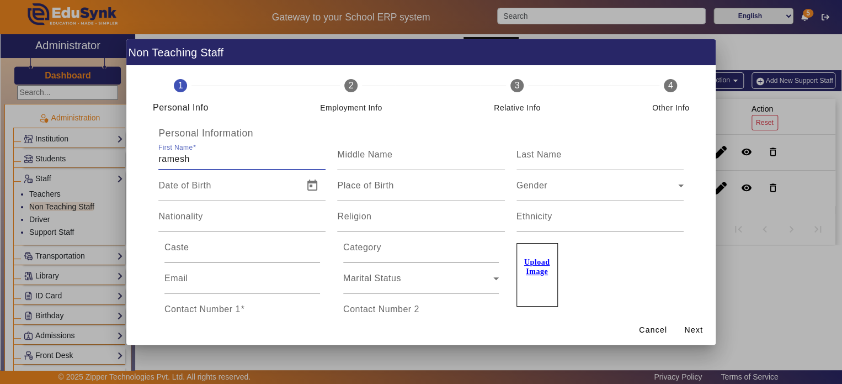
click at [220, 155] on input "ramesh" at bounding box center [241, 158] width 167 height 13
type input "ramesh"
click at [212, 304] on mat-label "Contact Number 1" at bounding box center [202, 308] width 76 height 9
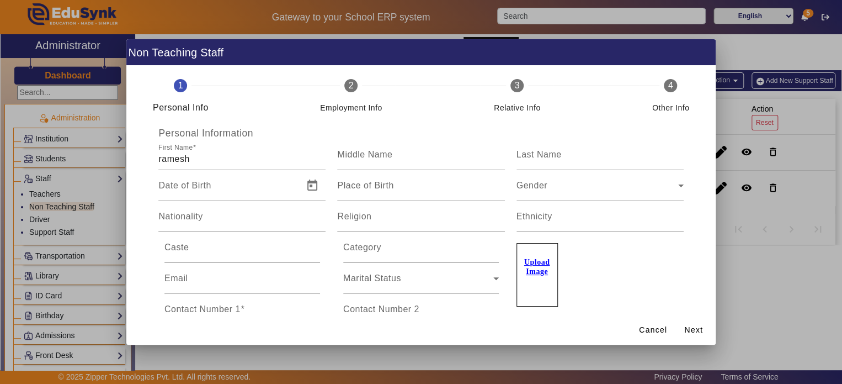
click at [212, 307] on input "Contact Number 1" at bounding box center [242, 313] width 156 height 13
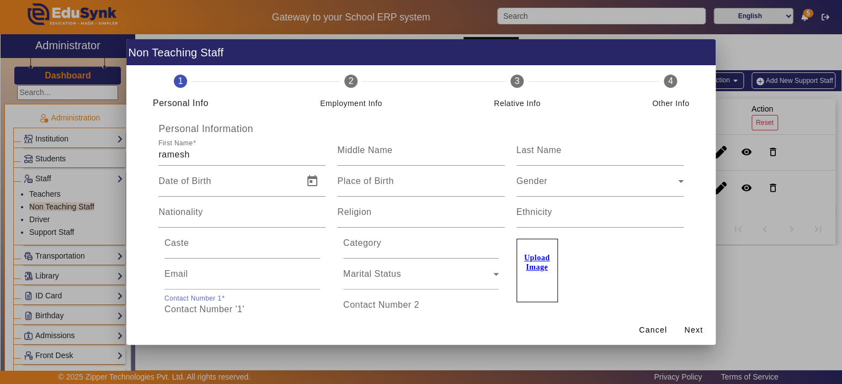
paste input "1111121121"
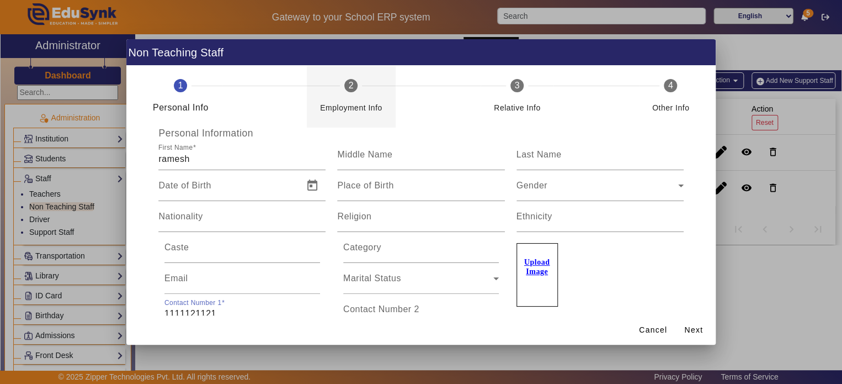
type input "1111121121"
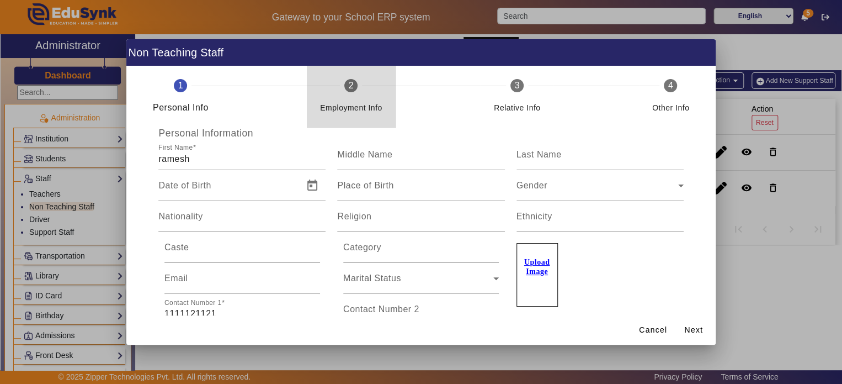
click at [345, 116] on mat-step-header "2 Employment Info" at bounding box center [351, 97] width 89 height 62
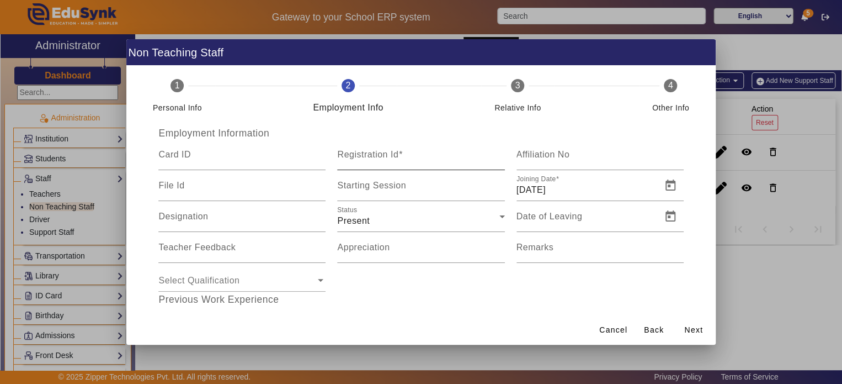
click at [366, 154] on mat-label "Registration Id" at bounding box center [367, 154] width 61 height 9
click at [366, 154] on input "Registration Id" at bounding box center [420, 158] width 167 height 13
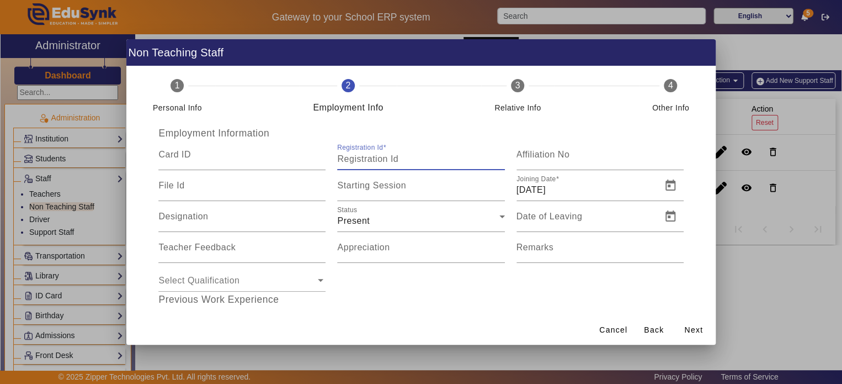
paste input "1111121121"
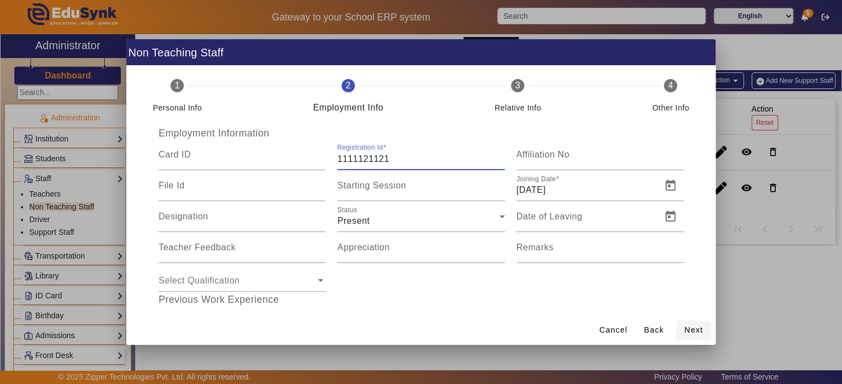
type input "1111121121"
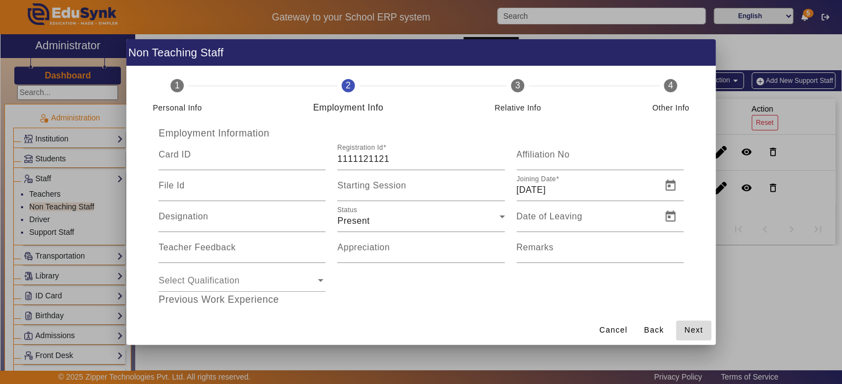
click at [695, 327] on span "Next" at bounding box center [693, 330] width 19 height 12
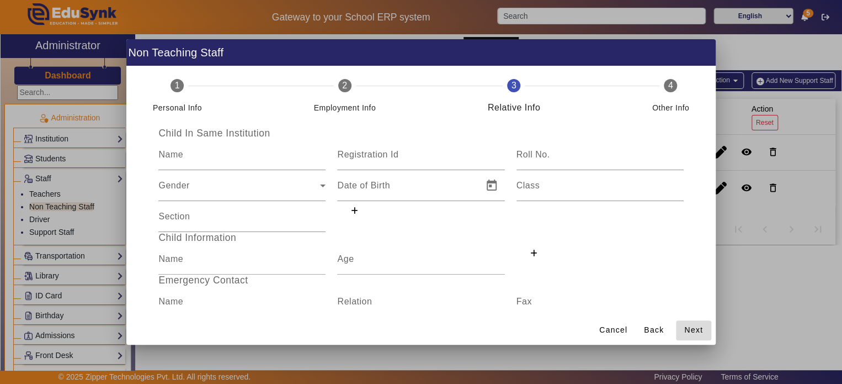
click at [695, 327] on span "Next" at bounding box center [693, 330] width 19 height 12
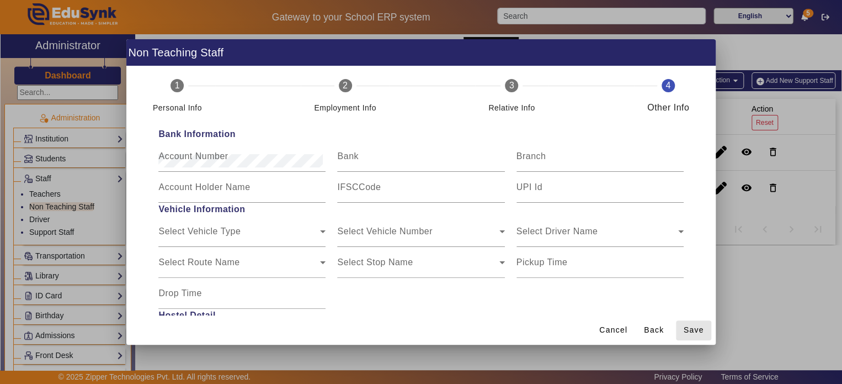
click at [695, 327] on span "Save" at bounding box center [694, 330] width 20 height 12
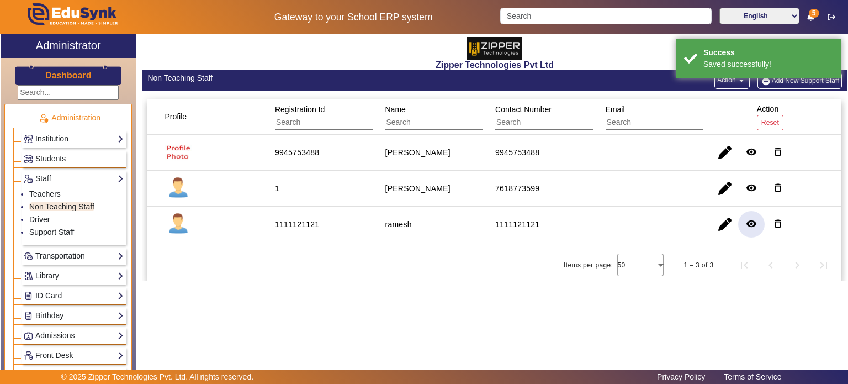
click at [749, 227] on mat-icon "remove_red_eye" at bounding box center [751, 223] width 11 height 11
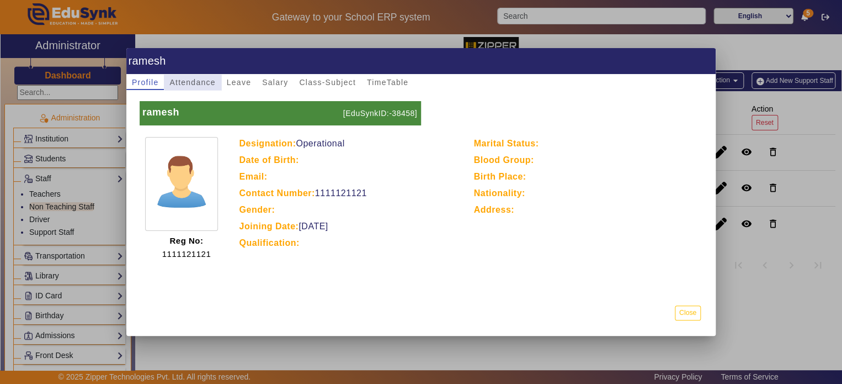
click at [201, 81] on span "Attendance" at bounding box center [192, 82] width 46 height 8
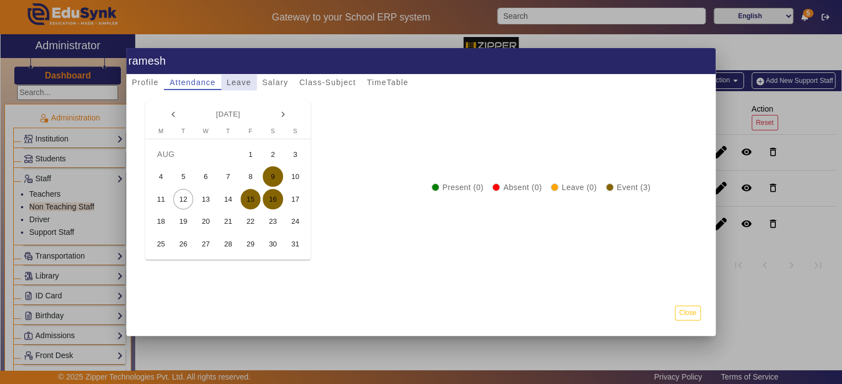
click at [232, 81] on span "Leave" at bounding box center [239, 82] width 24 height 8
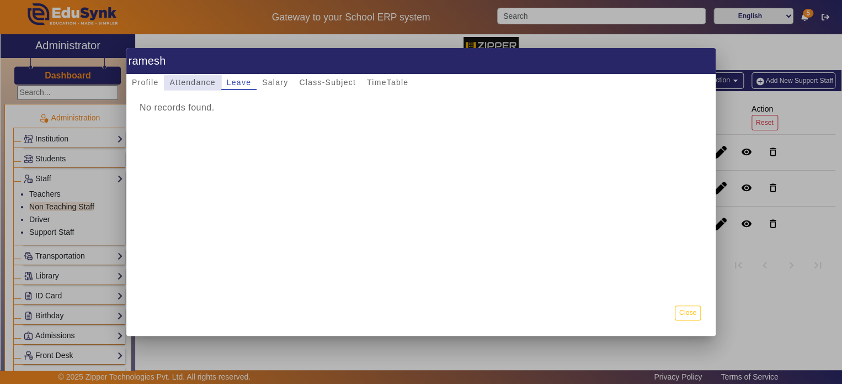
click at [199, 82] on span "Attendance" at bounding box center [192, 82] width 46 height 8
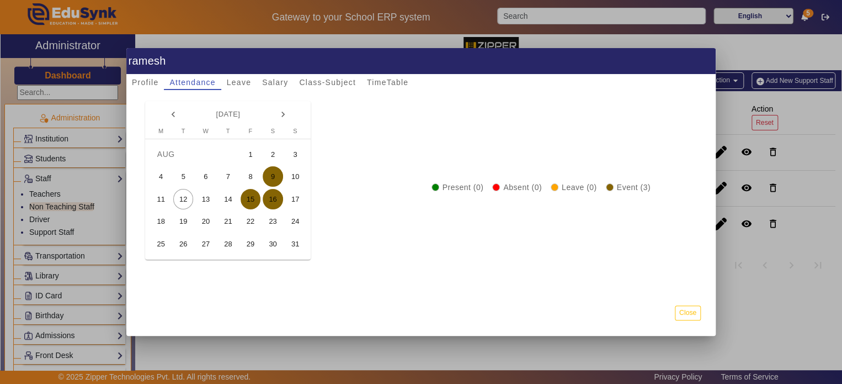
click at [265, 164] on button "2" at bounding box center [273, 154] width 23 height 23
click at [270, 175] on span "9" at bounding box center [273, 176] width 20 height 20
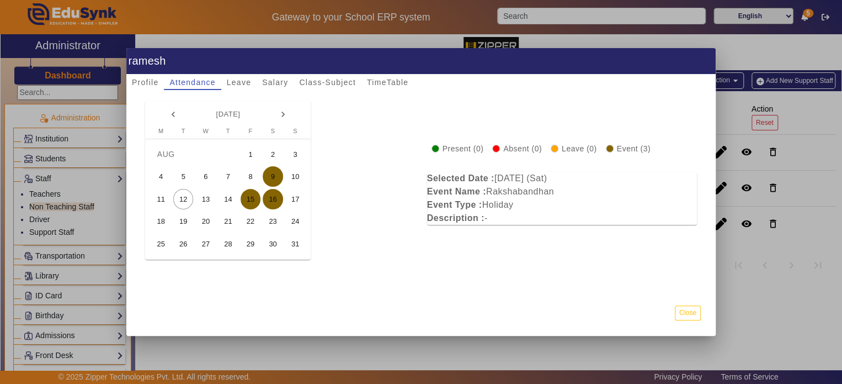
click at [271, 195] on span "16" at bounding box center [273, 199] width 20 height 20
click at [250, 198] on span "15" at bounding box center [251, 199] width 20 height 20
click at [315, 83] on span "Class-Subject" at bounding box center [327, 82] width 57 height 8
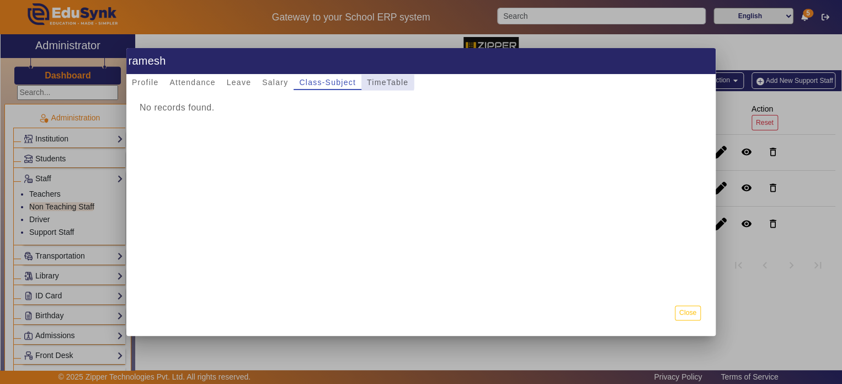
click at [382, 80] on span "TimeTable" at bounding box center [387, 82] width 41 height 8
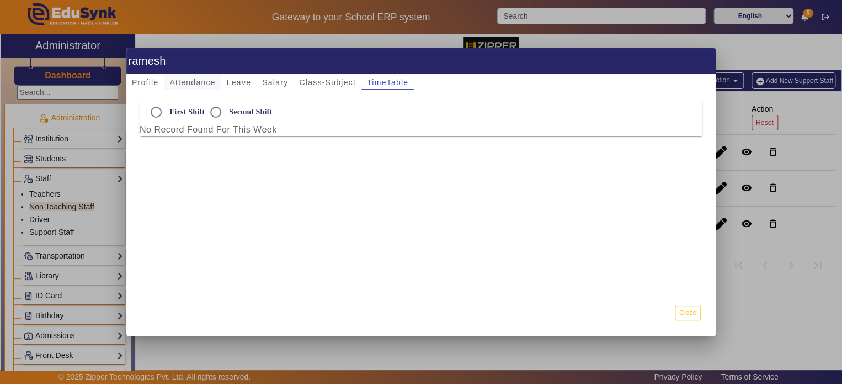
click at [205, 86] on span "Attendance" at bounding box center [192, 82] width 46 height 8
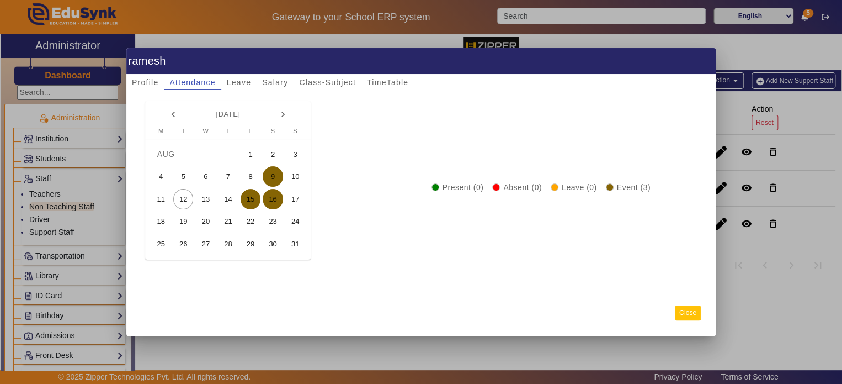
click at [696, 316] on button "Close" at bounding box center [688, 312] width 26 height 15
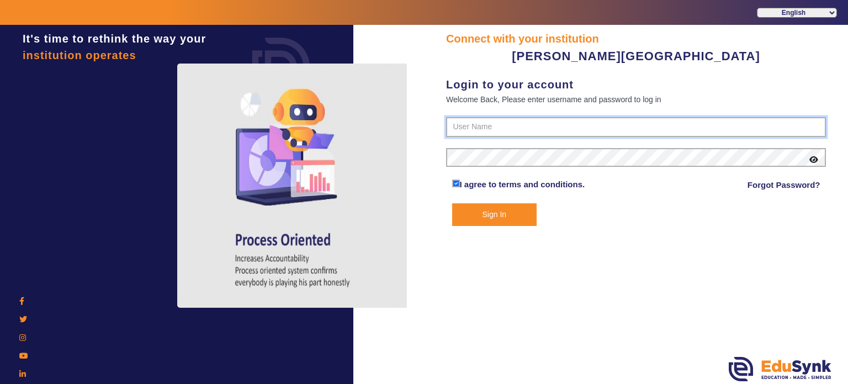
click at [487, 119] on input "text" at bounding box center [636, 127] width 380 height 20
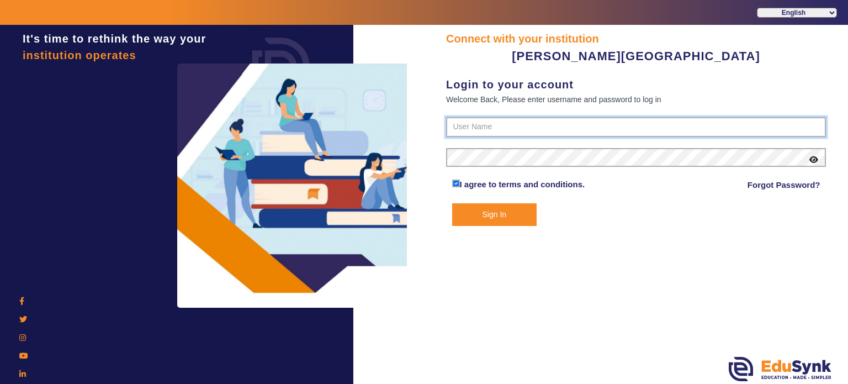
paste input "9799013603"
type input "9799013603"
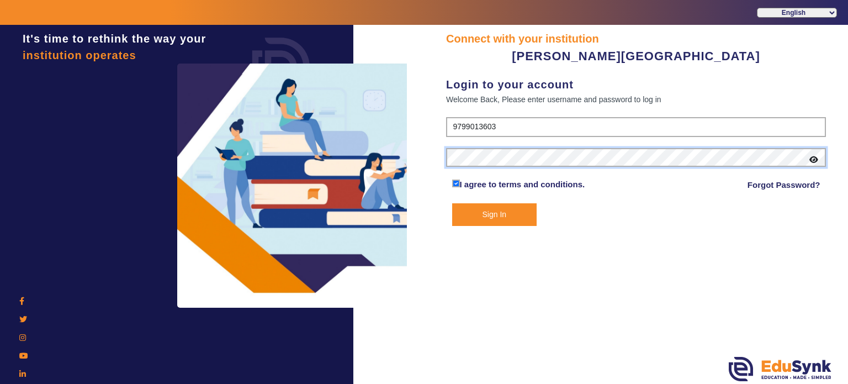
click at [452, 203] on button "Sign In" at bounding box center [494, 214] width 85 height 23
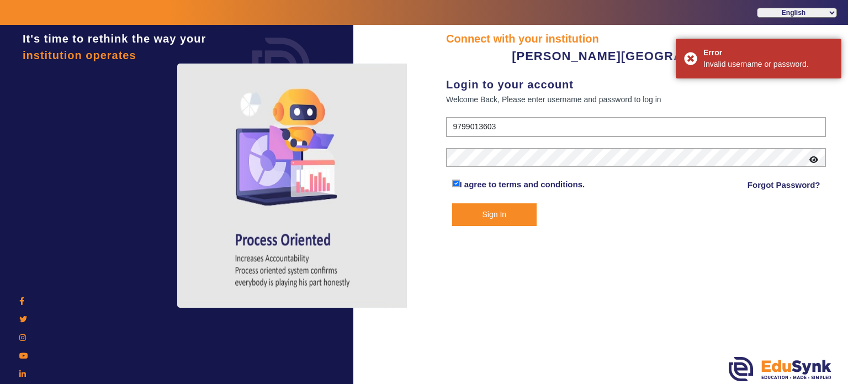
click at [817, 157] on icon at bounding box center [813, 160] width 9 height 8
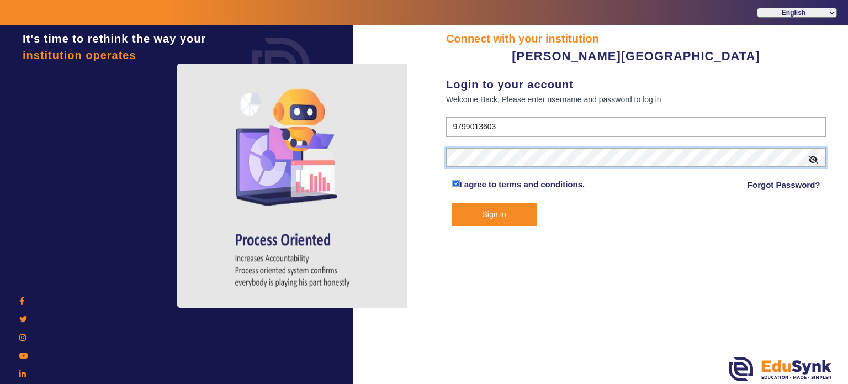
click at [452, 203] on button "Sign In" at bounding box center [494, 214] width 85 height 23
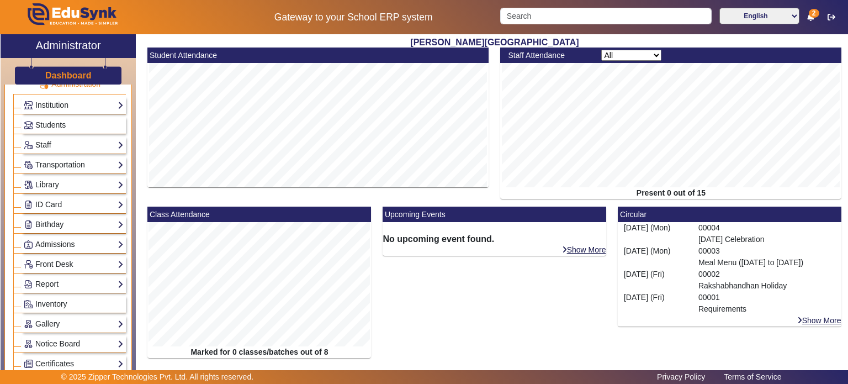
scroll to position [36, 0]
click at [74, 239] on link "Admissions" at bounding box center [74, 243] width 100 height 13
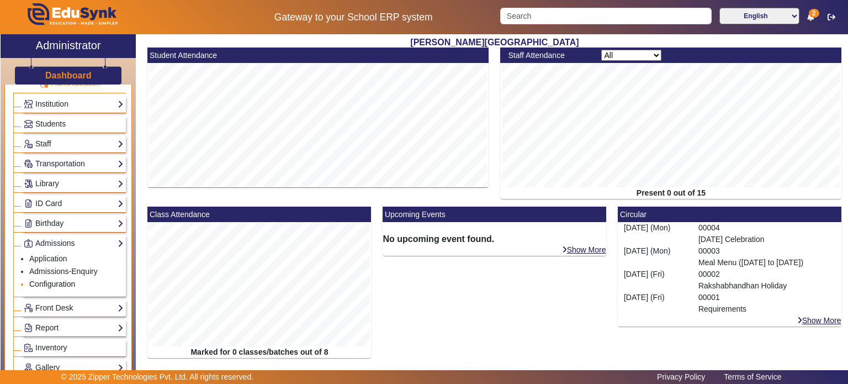
click at [61, 280] on link "Configuration" at bounding box center [52, 283] width 46 height 9
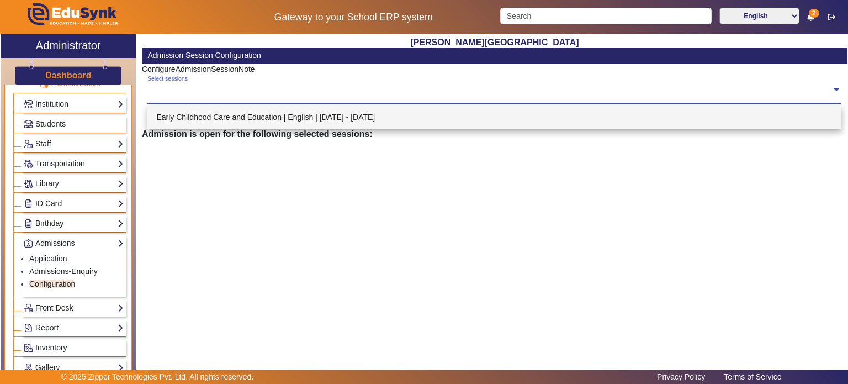
click at [247, 97] on div "Select sessions" at bounding box center [489, 87] width 684 height 24
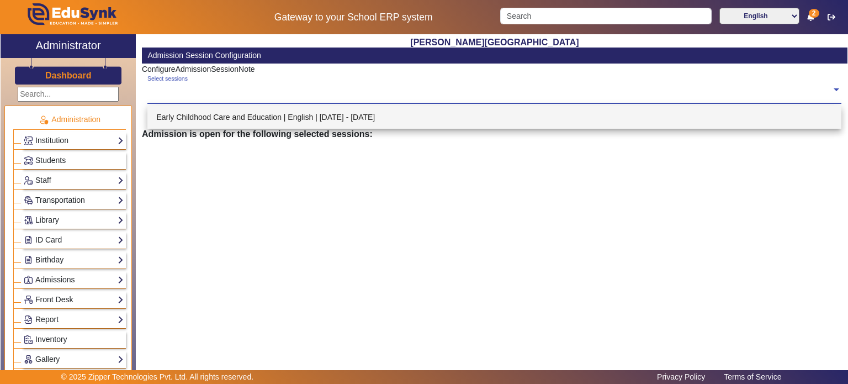
click at [307, 99] on div "Select sessions" at bounding box center [494, 89] width 694 height 29
click at [303, 120] on div "Early Childhood Care and Education | English | [DATE] - [DATE]" at bounding box center [494, 116] width 694 height 23
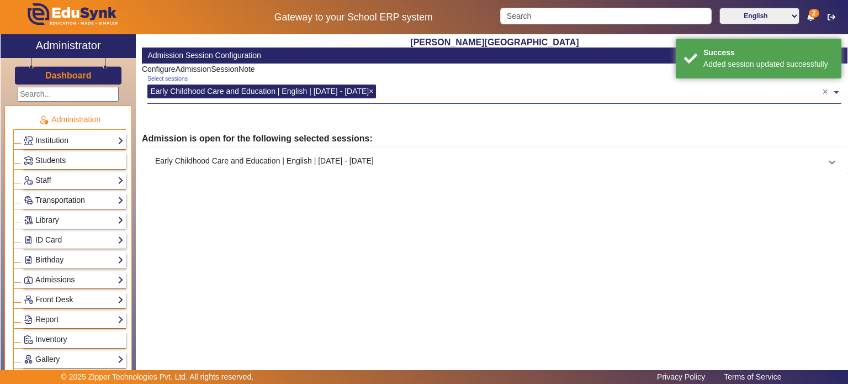
click at [331, 161] on mat-panel-title "Early Childhood Care and Education | English | Apr 2025 - Mar 2026" at bounding box center [488, 161] width 666 height 12
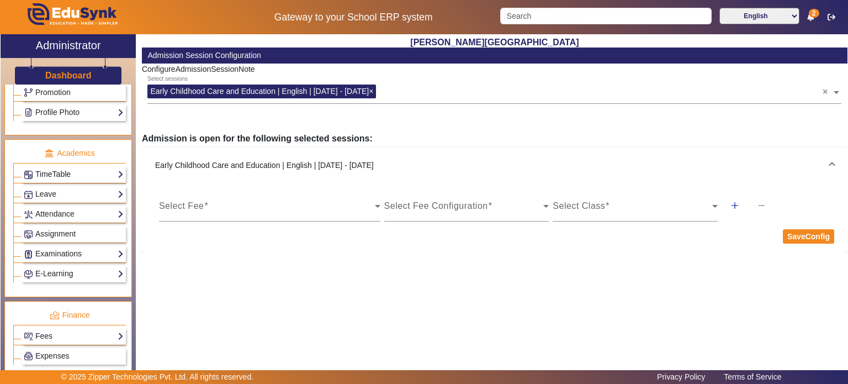
scroll to position [260, 0]
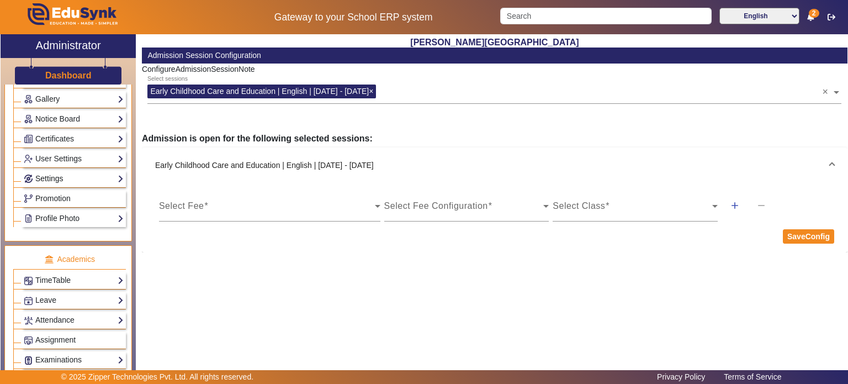
click at [75, 173] on link "Settings" at bounding box center [74, 178] width 100 height 13
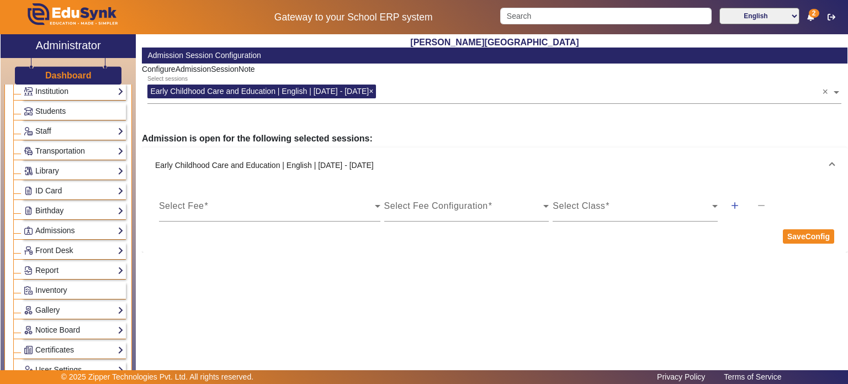
scroll to position [43, 0]
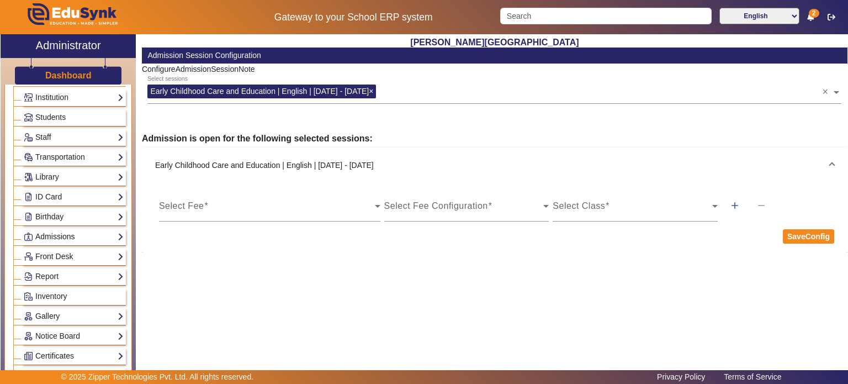
click at [72, 230] on link "Admissions" at bounding box center [74, 236] width 100 height 13
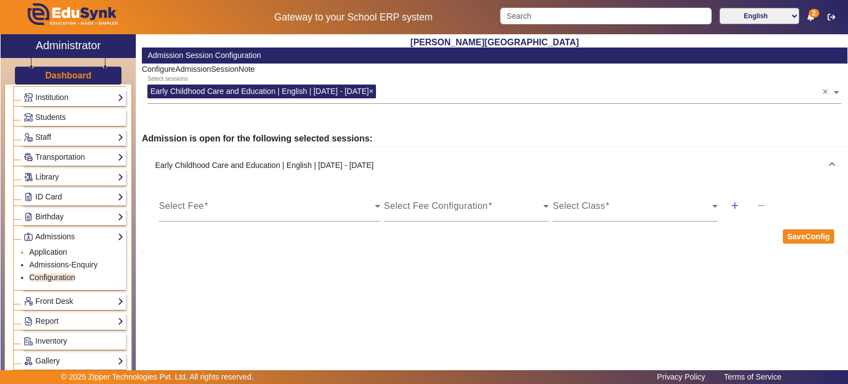
click at [63, 247] on link "Application" at bounding box center [48, 251] width 38 height 9
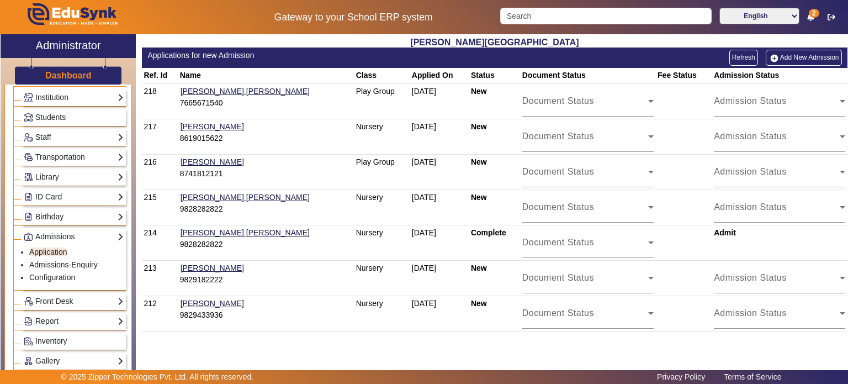
click at [794, 56] on link "Add New Admission" at bounding box center [803, 57] width 76 height 15
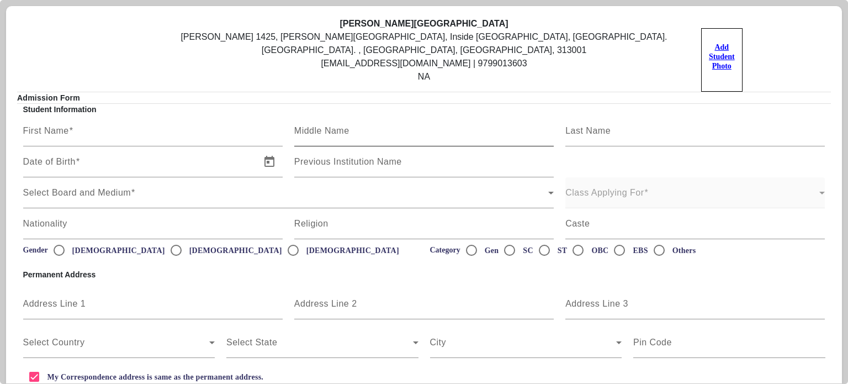
scroll to position [268, 0]
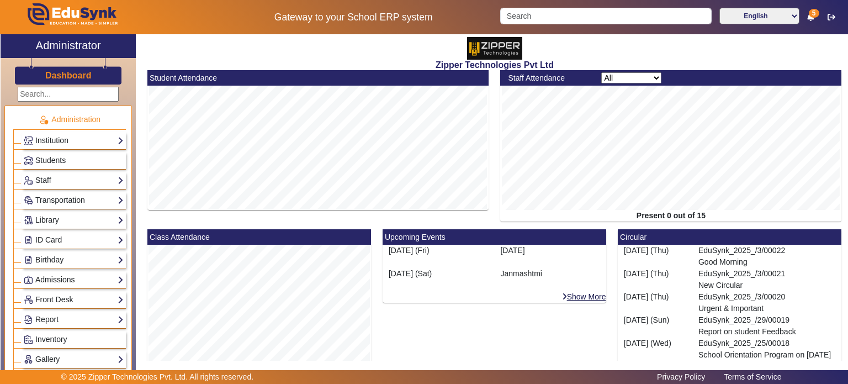
click at [76, 273] on link "Admissions" at bounding box center [74, 279] width 100 height 13
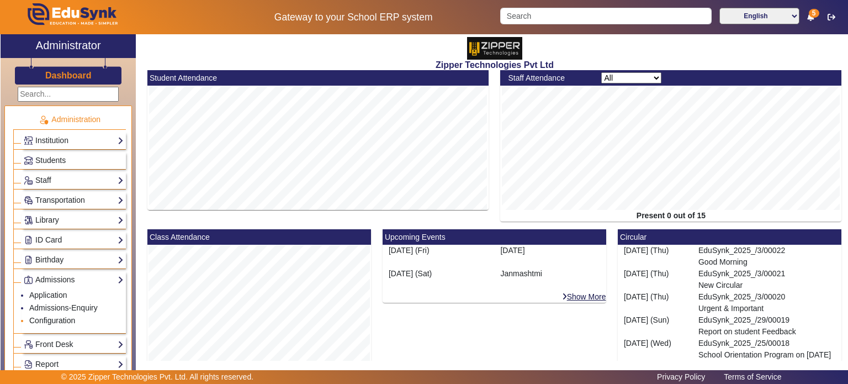
click at [61, 318] on link "Configuration" at bounding box center [52, 320] width 46 height 9
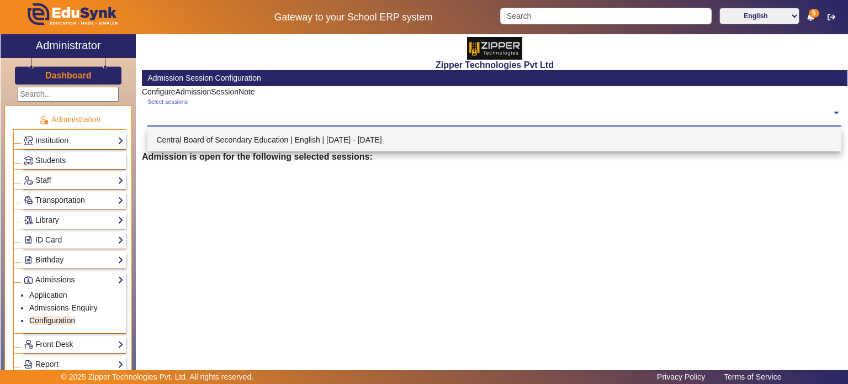
click at [247, 109] on input "text" at bounding box center [489, 113] width 684 height 10
click at [246, 132] on div "Central Board of Secondary Education | English | [DATE] - [DATE]" at bounding box center [494, 139] width 694 height 23
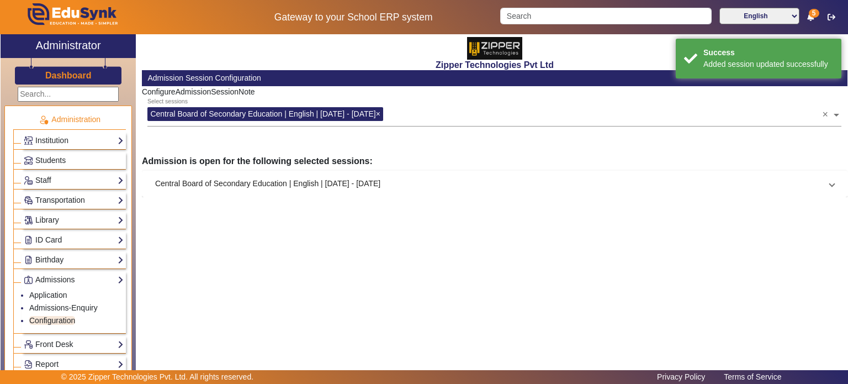
click at [217, 86] on p "ConfigureAdmissionSessionNote" at bounding box center [494, 92] width 705 height 12
copy p "ConfigureAdmissionSessionNote"
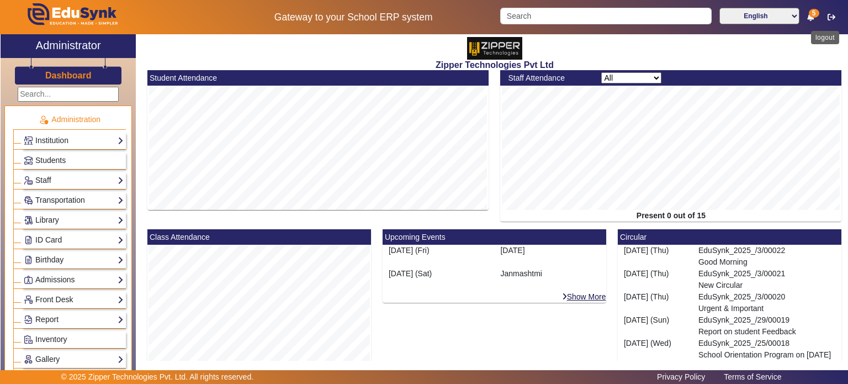
click at [827, 25] on button "button" at bounding box center [831, 17] width 20 height 19
click at [832, 17] on icon "button" at bounding box center [831, 17] width 8 height 8
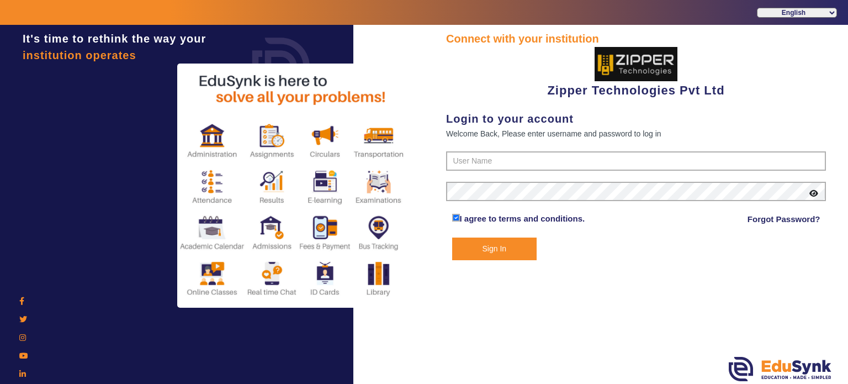
click at [767, 215] on link "Forgot Password?" at bounding box center [783, 218] width 73 height 13
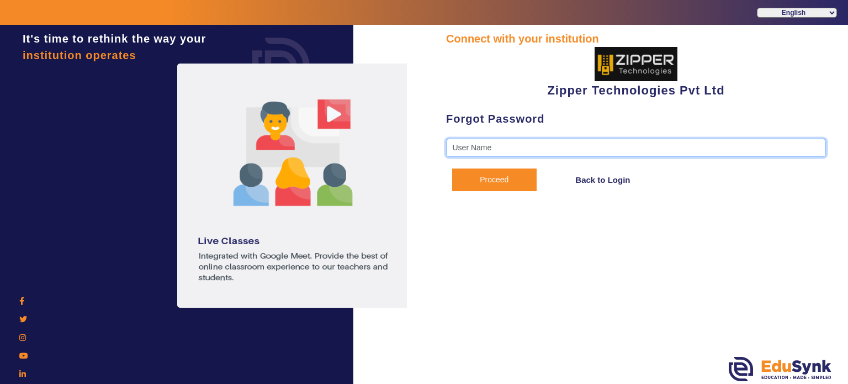
click at [545, 150] on input "text" at bounding box center [636, 148] width 380 height 19
type input "1008790000"
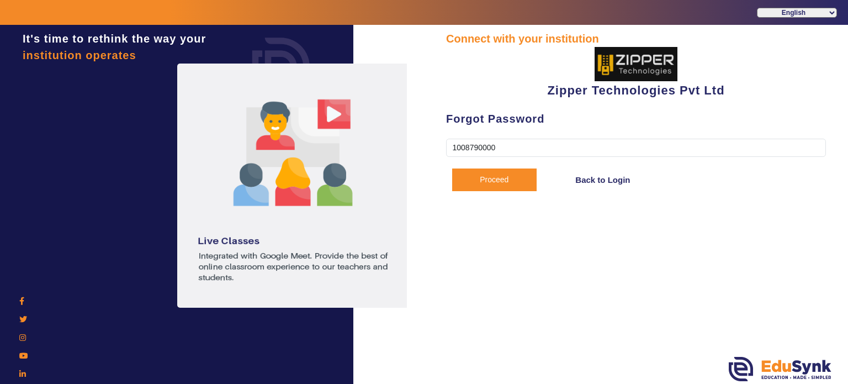
click at [485, 181] on button "Proceed" at bounding box center [494, 179] width 85 height 23
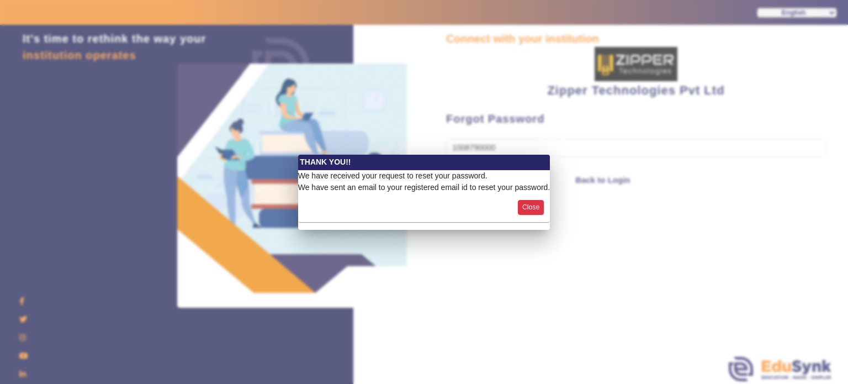
click at [538, 209] on button "Close" at bounding box center [531, 207] width 26 height 15
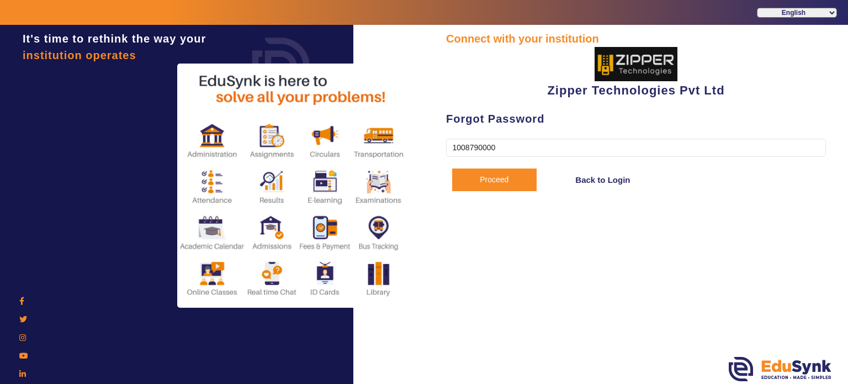
click at [586, 175] on link "Back to Login" at bounding box center [602, 179] width 55 height 13
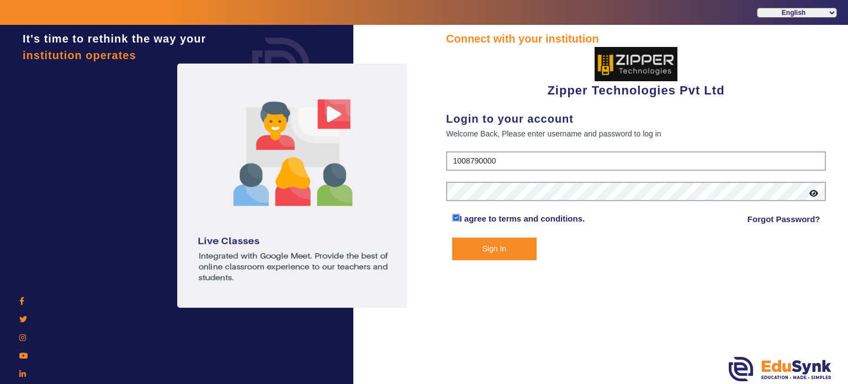
click at [492, 249] on button "Sign In" at bounding box center [494, 248] width 85 height 23
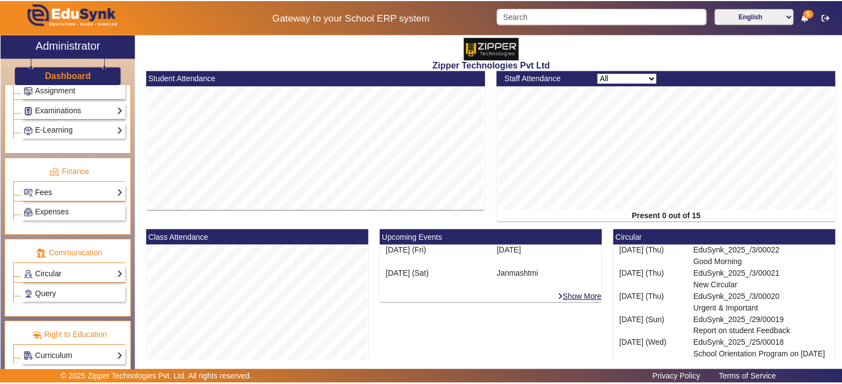
scroll to position [509, 0]
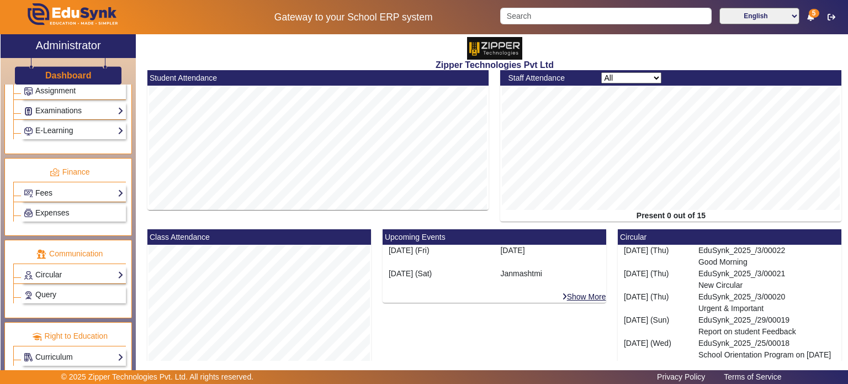
click at [76, 187] on link "Fees" at bounding box center [74, 193] width 100 height 13
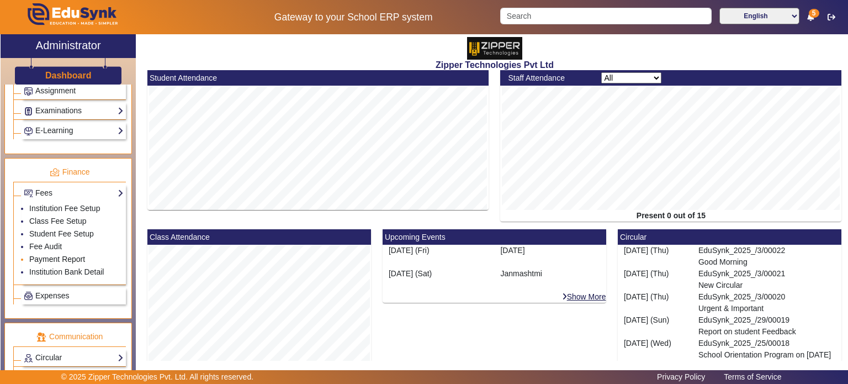
click at [53, 254] on link "Payment Report" at bounding box center [57, 258] width 56 height 9
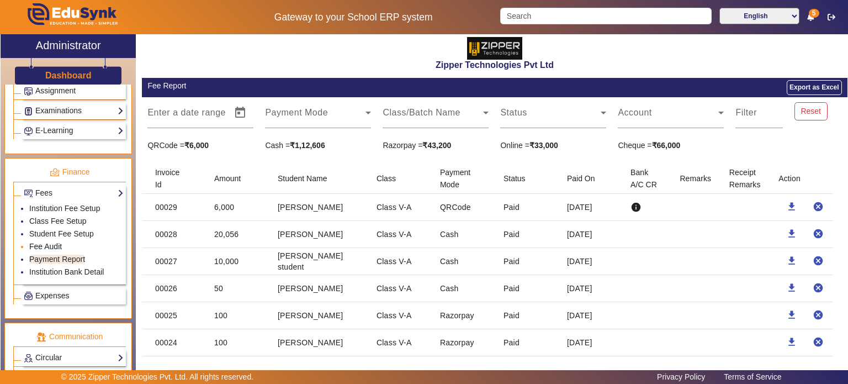
click at [55, 242] on link "Fee Audit" at bounding box center [45, 246] width 33 height 9
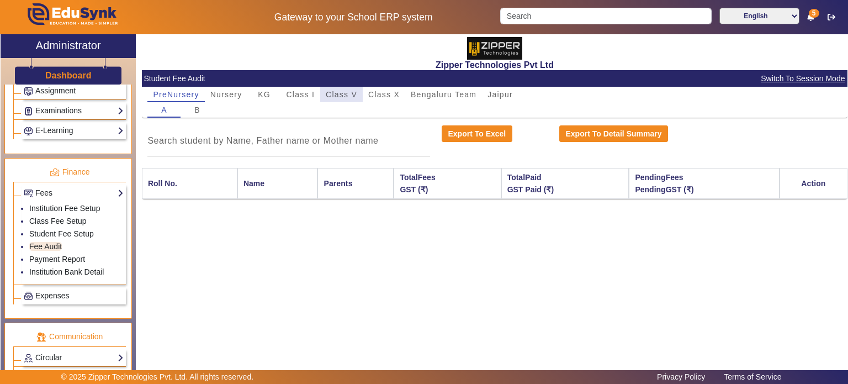
click at [349, 95] on span "Class V" at bounding box center [341, 95] width 31 height 8
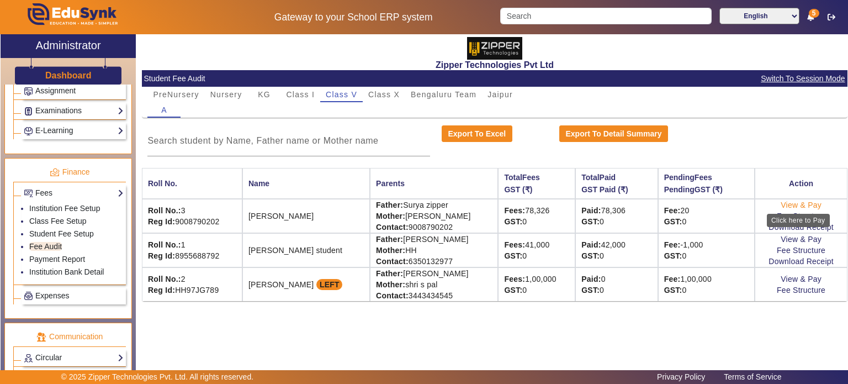
click at [804, 205] on link "View & Pay" at bounding box center [800, 204] width 41 height 9
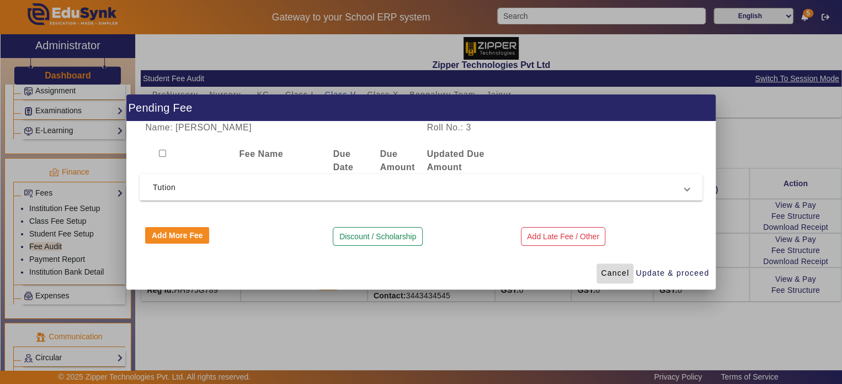
click at [618, 273] on span "Cancel" at bounding box center [615, 273] width 28 height 12
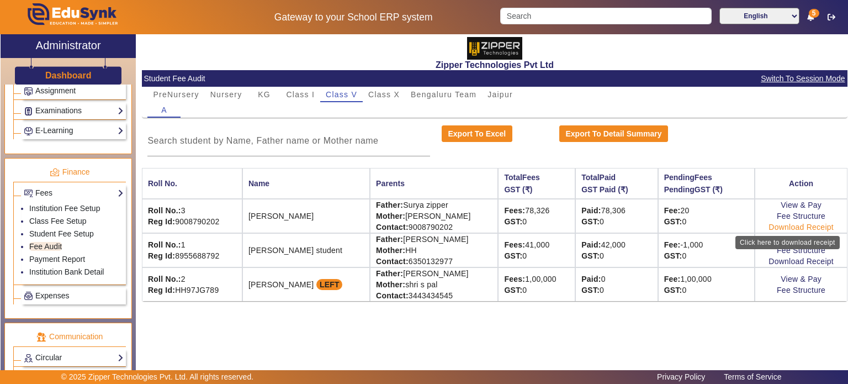
click at [791, 227] on link "Download Receipt" at bounding box center [800, 226] width 65 height 9
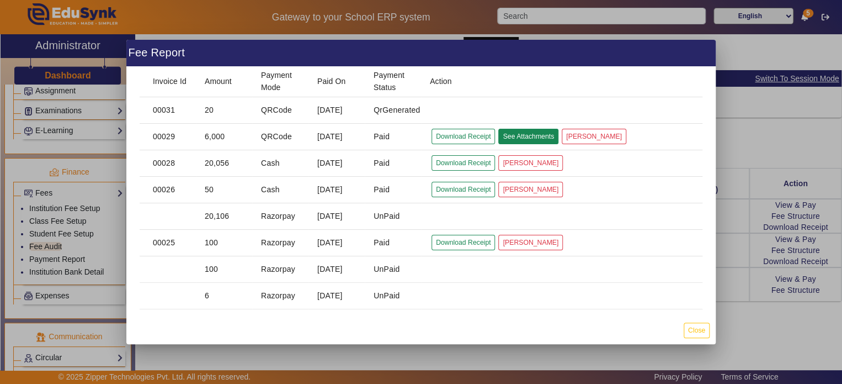
click at [512, 140] on button "See Attachments" at bounding box center [528, 136] width 60 height 15
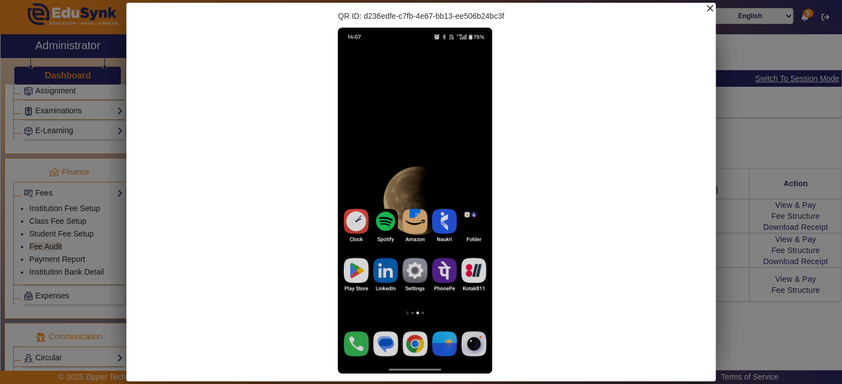
click at [711, 12] on mat-icon "close" at bounding box center [710, 8] width 11 height 11
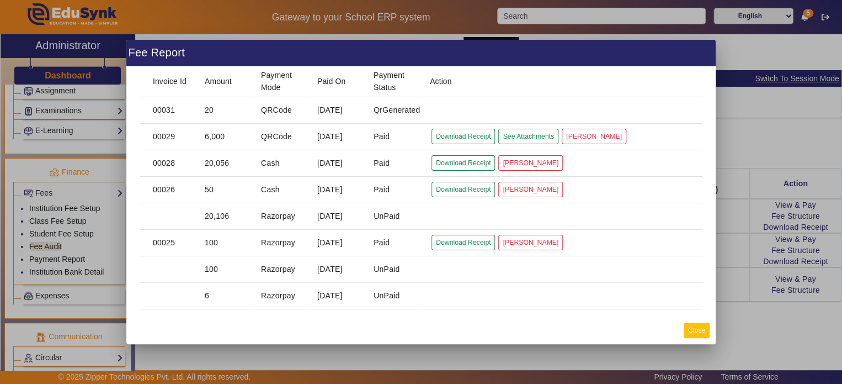
click at [695, 329] on button "Close" at bounding box center [697, 329] width 26 height 15
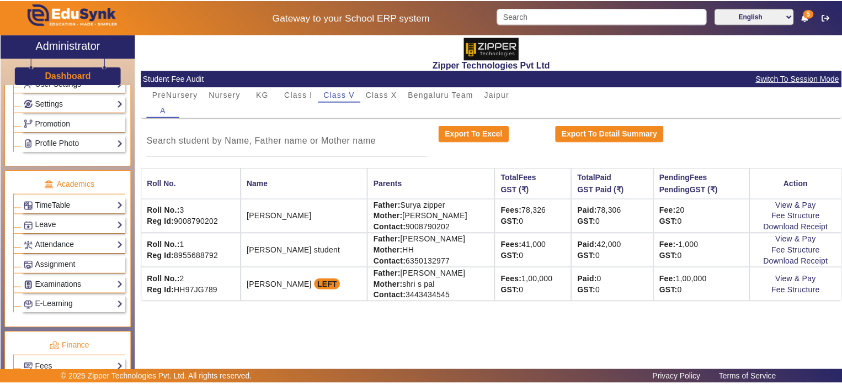
scroll to position [334, 0]
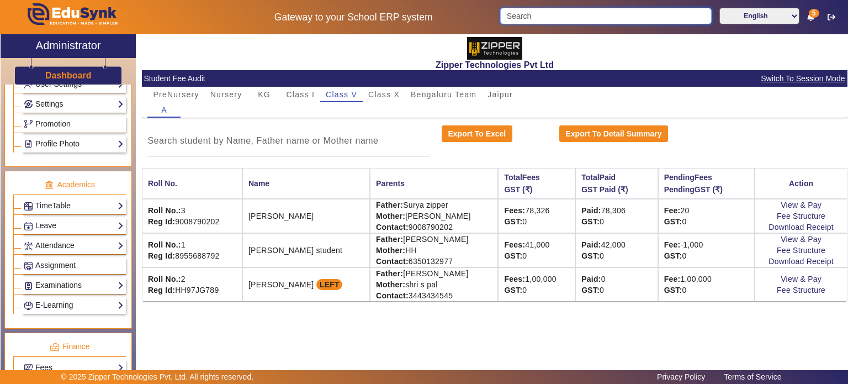
click at [510, 17] on input "Search" at bounding box center [605, 16] width 211 height 17
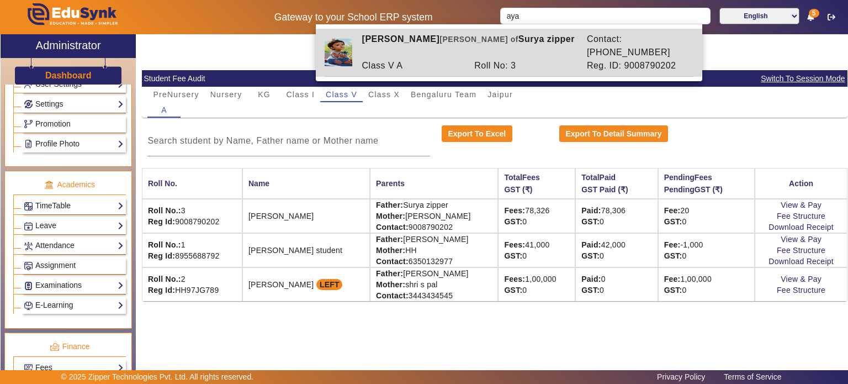
click at [508, 59] on div "Roll No: 3" at bounding box center [525, 65] width 113 height 13
type input "[PERSON_NAME]"
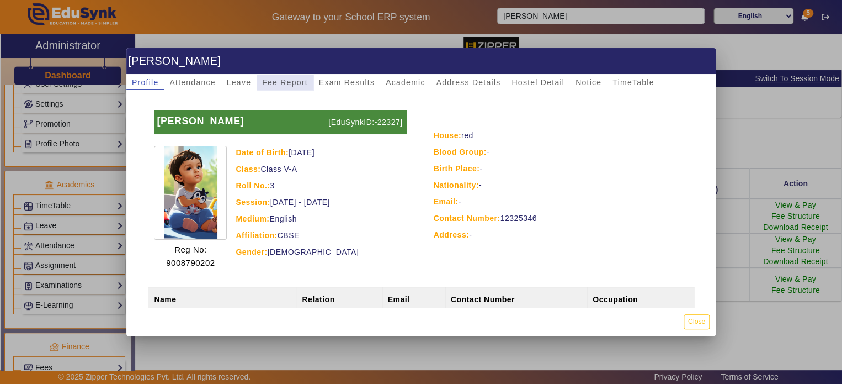
click at [300, 78] on span "Fee Report" at bounding box center [285, 82] width 46 height 8
